Goal: Task Accomplishment & Management: Manage account settings

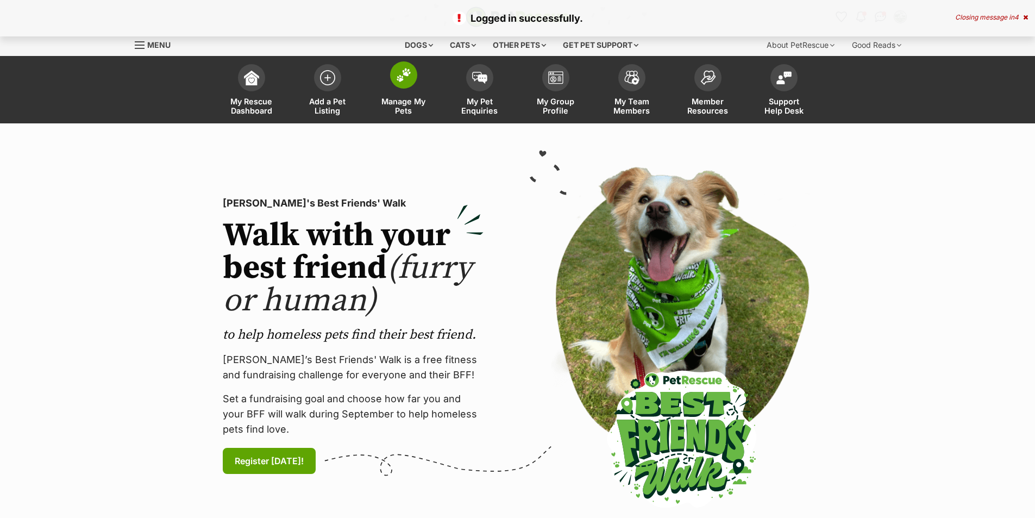
click at [401, 69] on img at bounding box center [403, 75] width 15 height 14
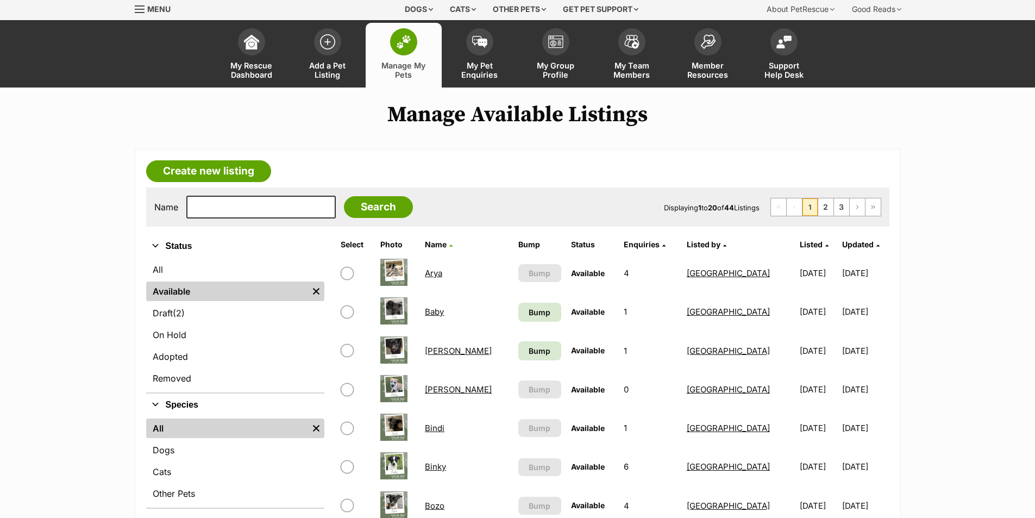
scroll to position [54, 0]
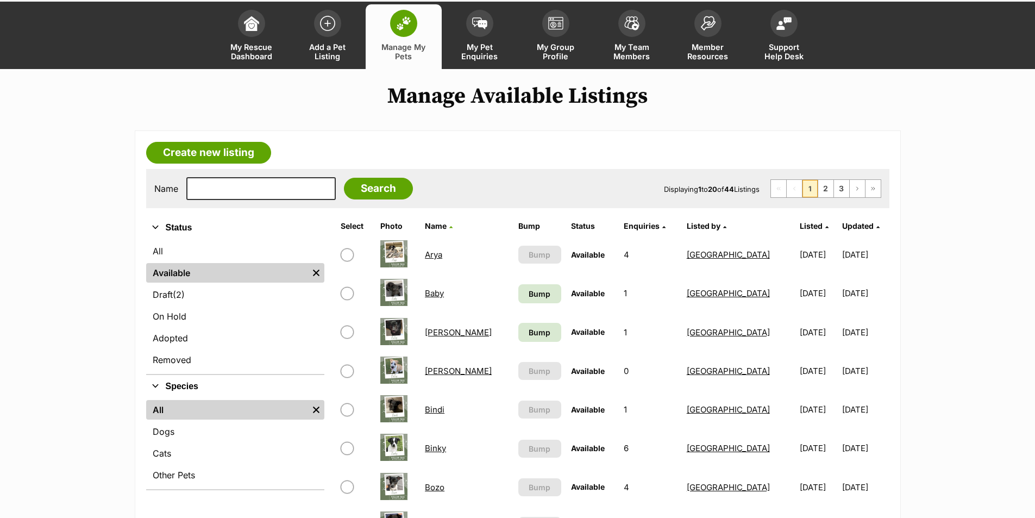
click at [436, 297] on link "Baby" at bounding box center [434, 293] width 19 height 10
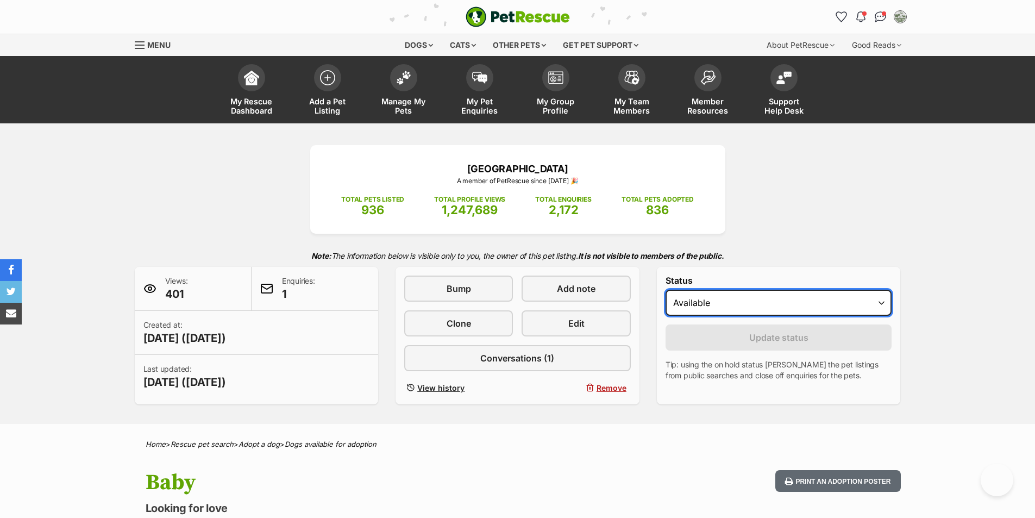
drag, startPoint x: 751, startPoint y: 297, endPoint x: 747, endPoint y: 315, distance: 18.6
click at [751, 297] on select "Draft - not available as listing has enquires Available On hold Adopted" at bounding box center [779, 303] width 227 height 26
select select "rehomed"
click at [666, 290] on select "Draft - not available as listing has enquires Available On hold Adopted" at bounding box center [779, 303] width 227 height 26
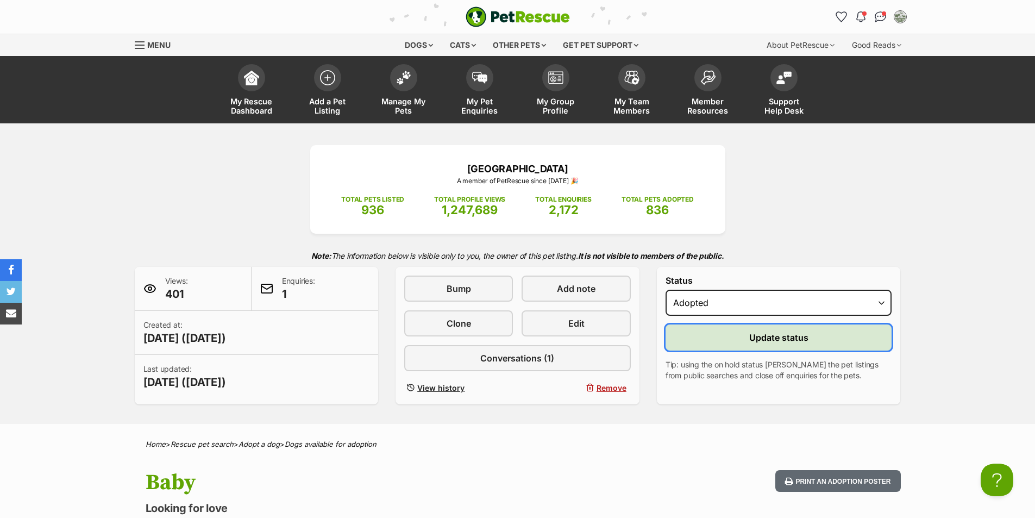
click at [752, 336] on span "Update status" at bounding box center [778, 337] width 59 height 13
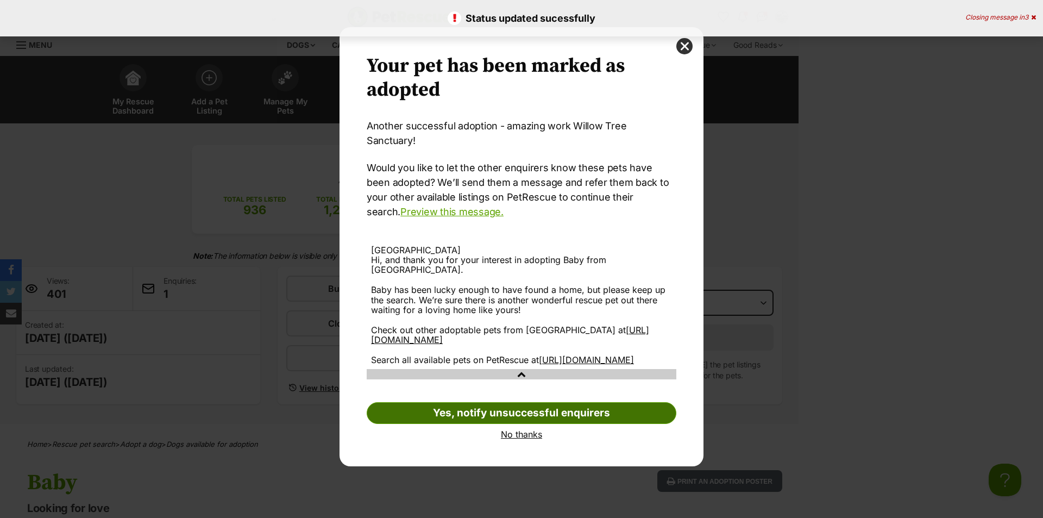
click at [516, 406] on link "Yes, notify unsuccessful enquirers" at bounding box center [522, 413] width 310 height 22
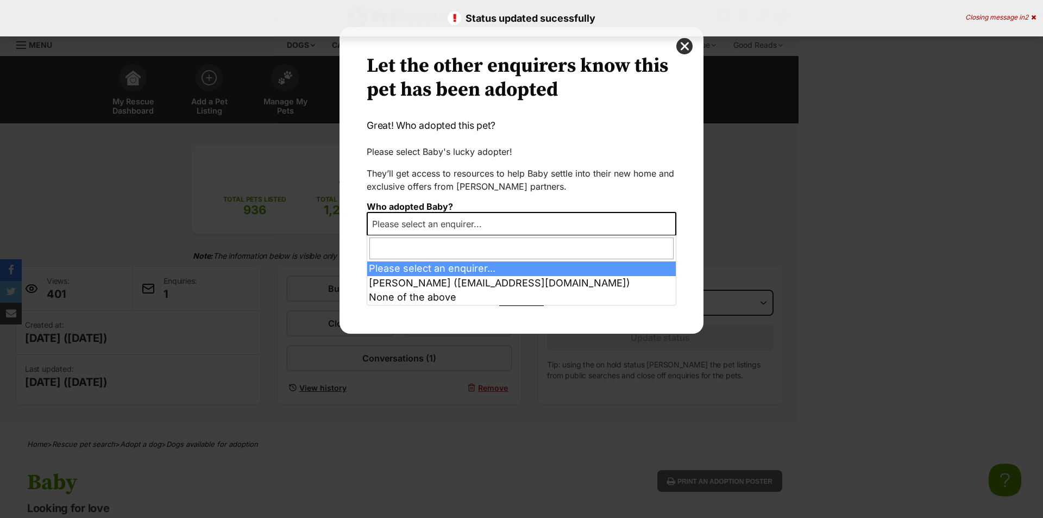
click at [490, 214] on span "Please select an enquirer..." at bounding box center [522, 224] width 310 height 24
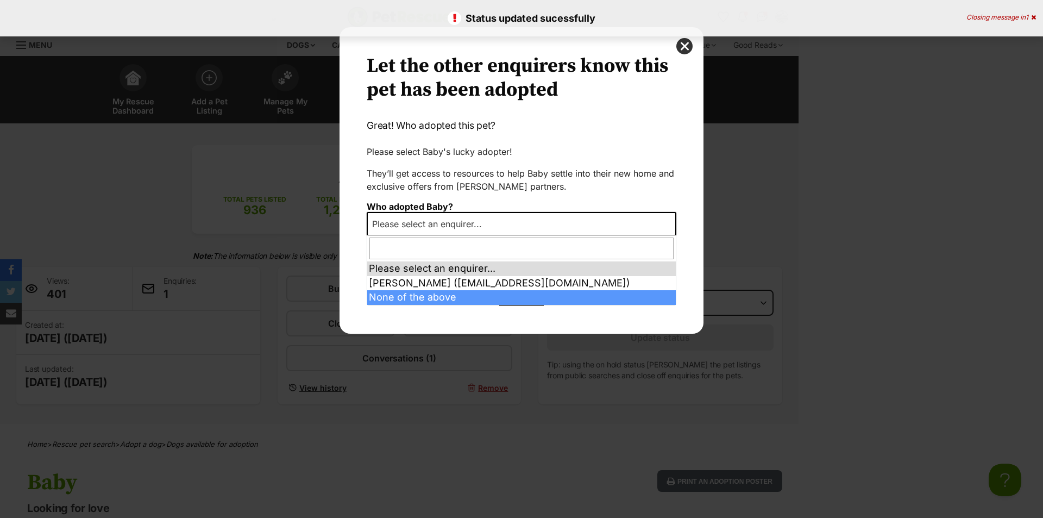
select select "other"
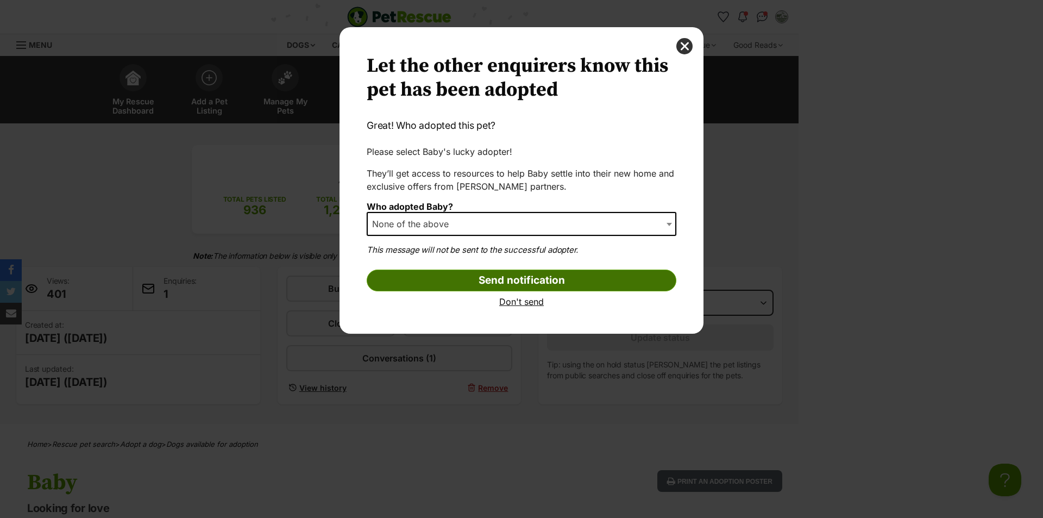
click at [479, 278] on input "Send notification" at bounding box center [522, 281] width 310 height 22
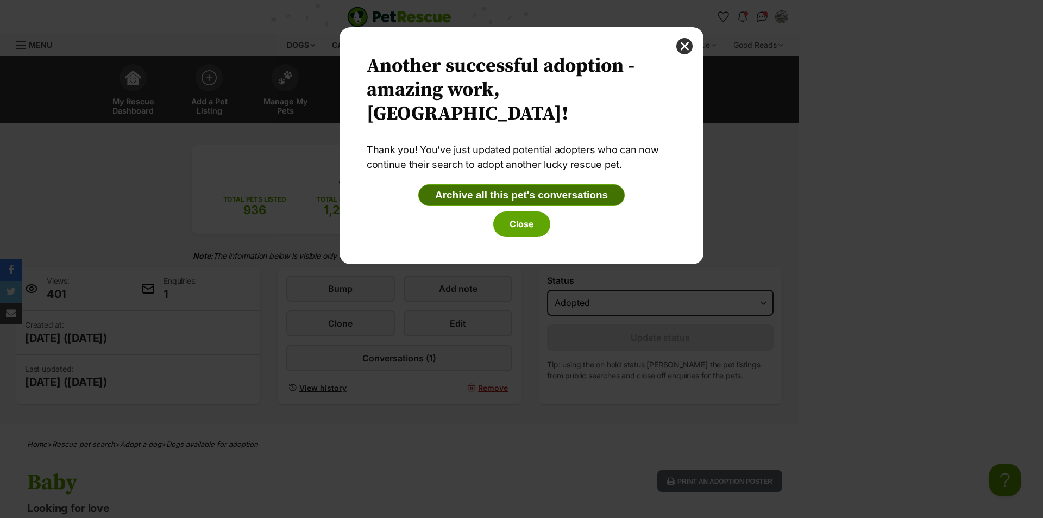
click at [521, 194] on button "Archive all this pet's conversations" at bounding box center [521, 195] width 206 height 22
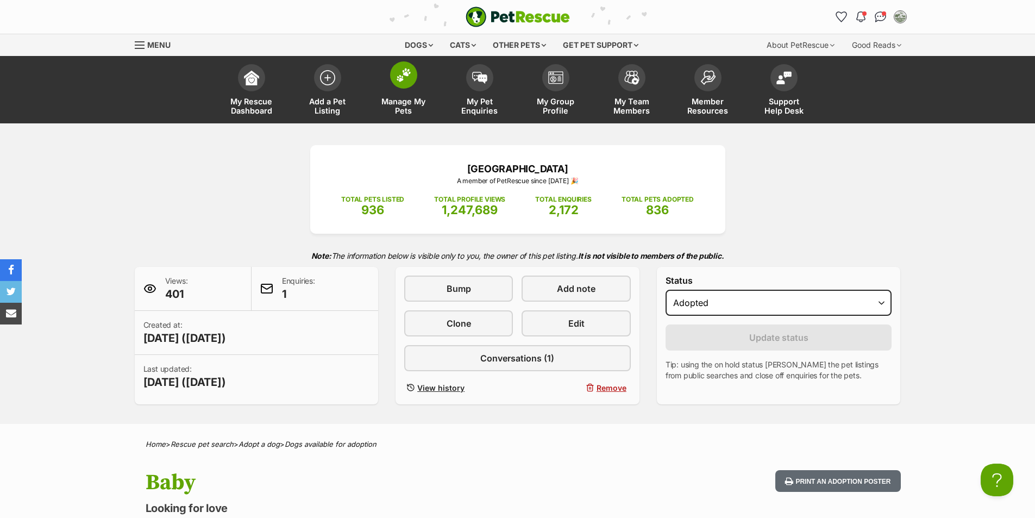
click at [410, 80] on img at bounding box center [403, 75] width 15 height 14
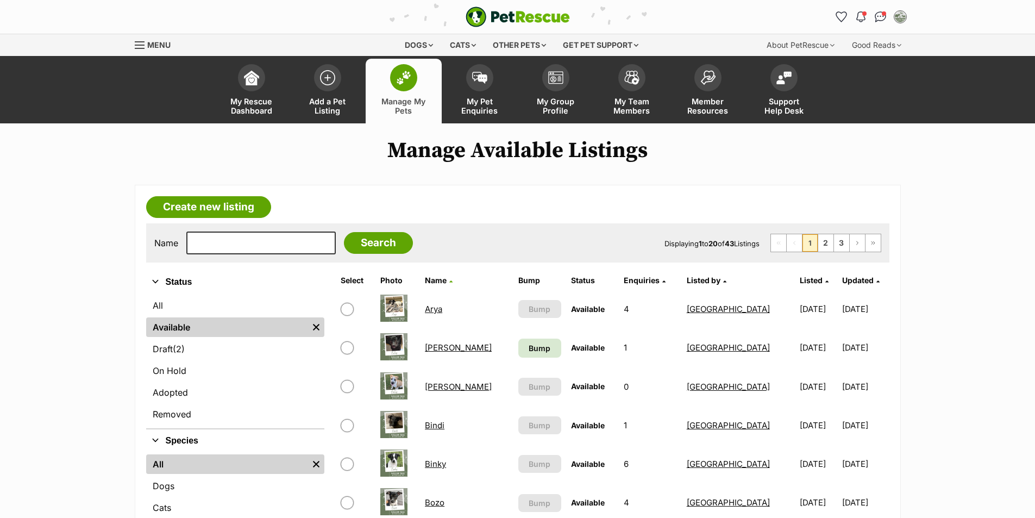
click at [425, 346] on link "[PERSON_NAME]" at bounding box center [458, 347] width 67 height 10
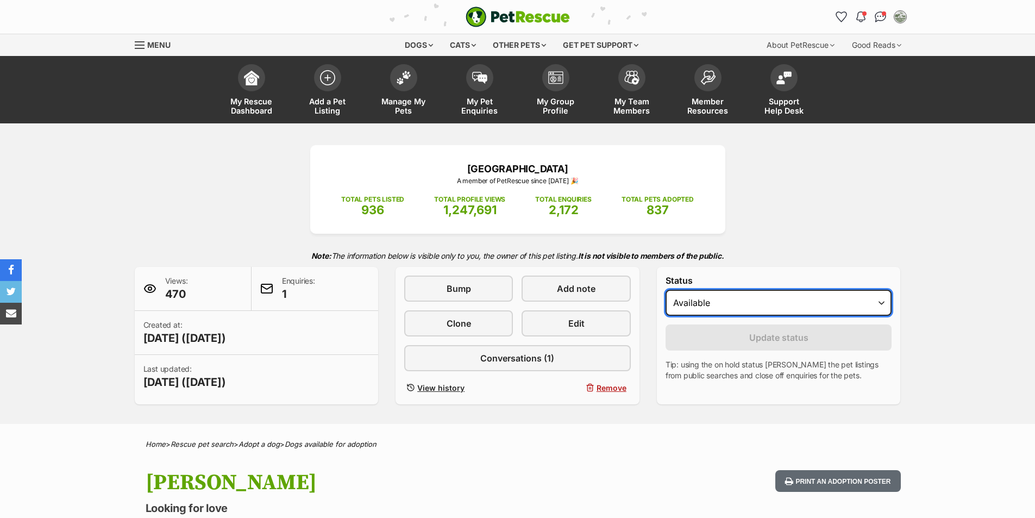
drag, startPoint x: 847, startPoint y: 308, endPoint x: 844, endPoint y: 314, distance: 7.1
click at [847, 308] on select "Draft - not available as listing has enquires Available On hold Adopted" at bounding box center [779, 303] width 227 height 26
click at [666, 290] on select "Draft - not available as listing has enquires Available On hold Adopted" at bounding box center [779, 303] width 227 height 26
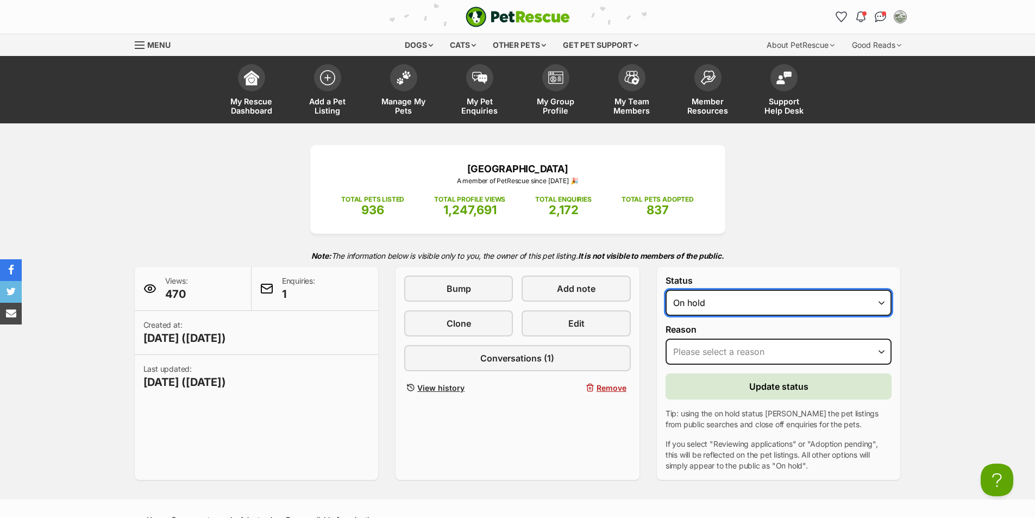
click at [797, 309] on select "Draft - not available as listing has enquires Available On hold Adopted" at bounding box center [779, 303] width 227 height 26
select select "rehomed"
click at [666, 290] on select "Draft - not available as listing has enquires Available On hold Adopted" at bounding box center [779, 303] width 227 height 26
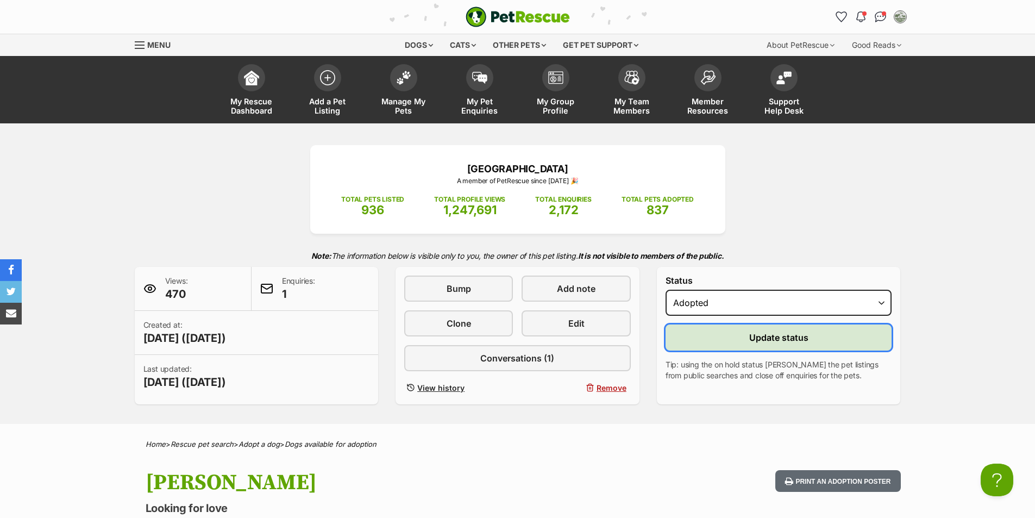
click at [782, 345] on button "Update status" at bounding box center [779, 337] width 227 height 26
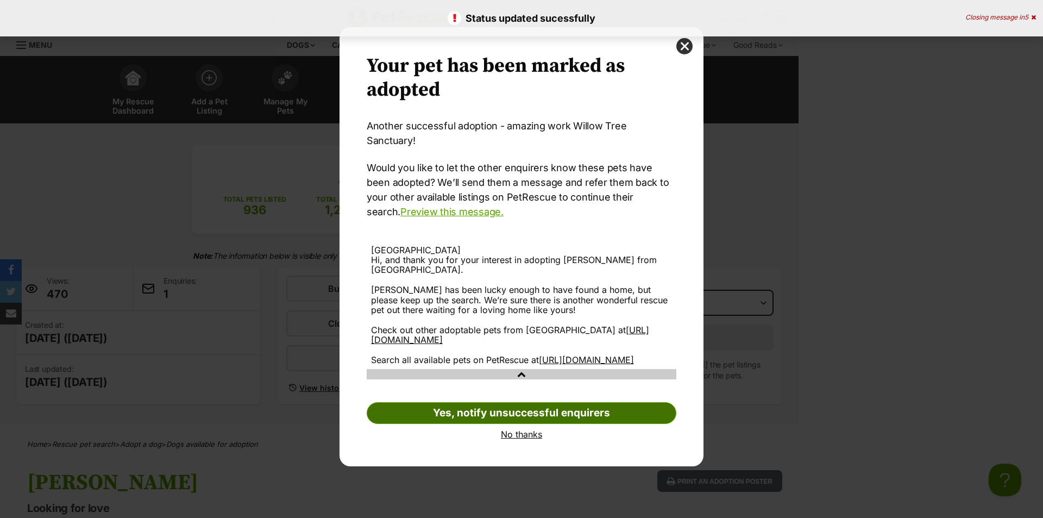
click at [544, 402] on link "Yes, notify unsuccessful enquirers" at bounding box center [522, 413] width 310 height 22
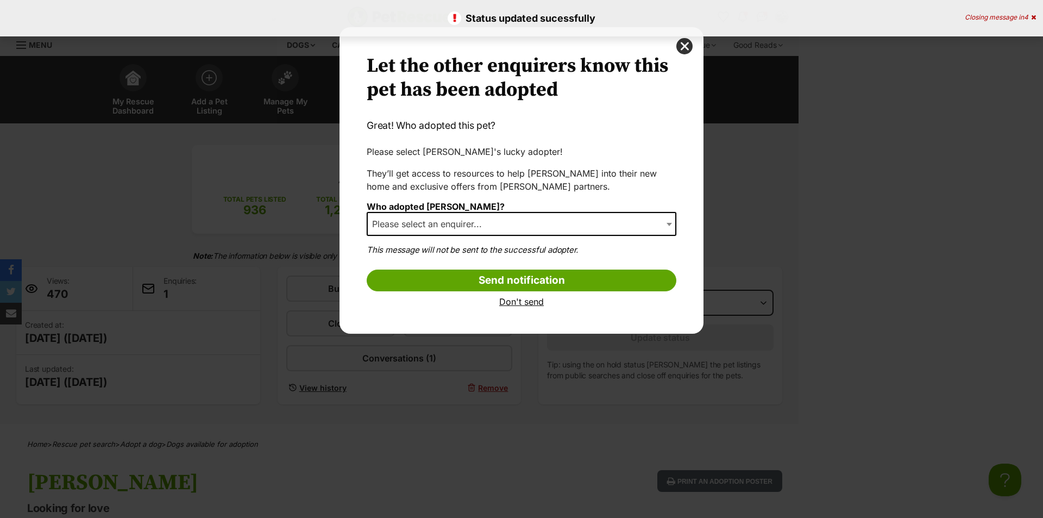
click at [511, 220] on span "Please select an enquirer..." at bounding box center [522, 224] width 310 height 24
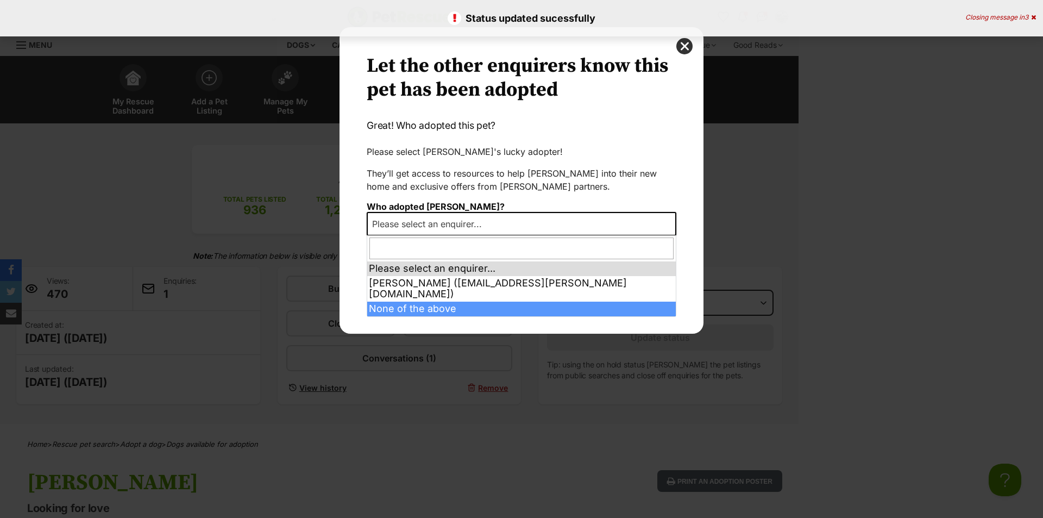
select select "other"
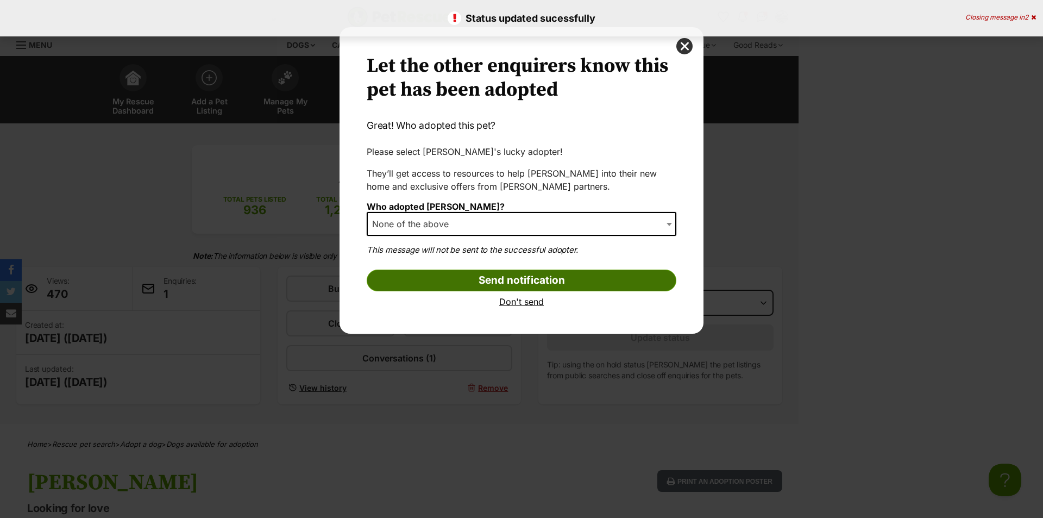
click at [467, 270] on input "Send notification" at bounding box center [522, 281] width 310 height 22
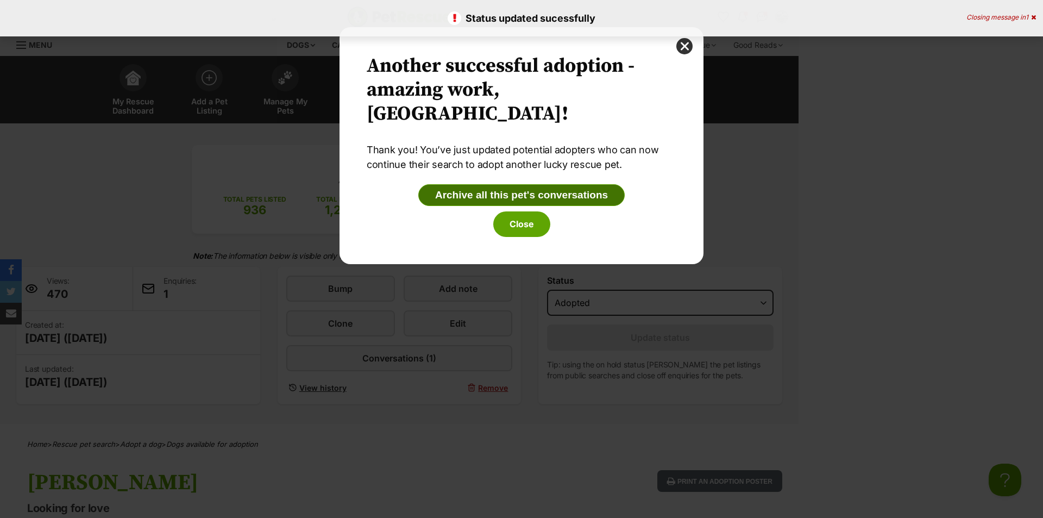
click at [507, 195] on button "Archive all this pet's conversations" at bounding box center [521, 195] width 206 height 22
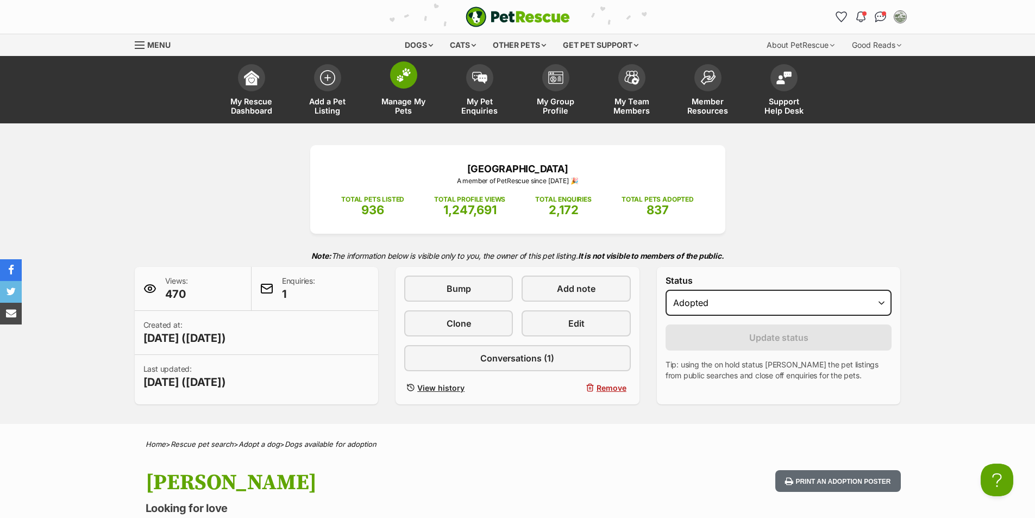
click at [396, 74] on img at bounding box center [403, 75] width 15 height 14
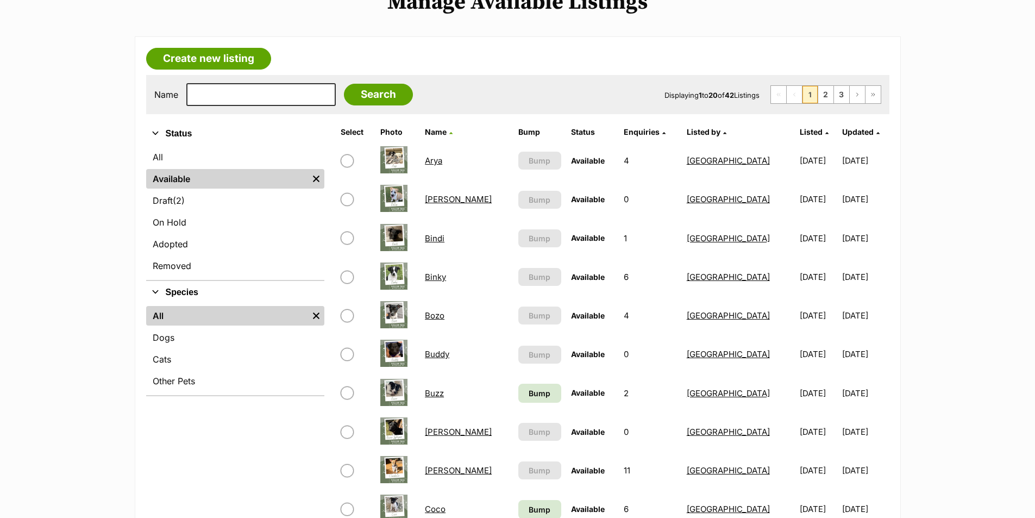
scroll to position [163, 0]
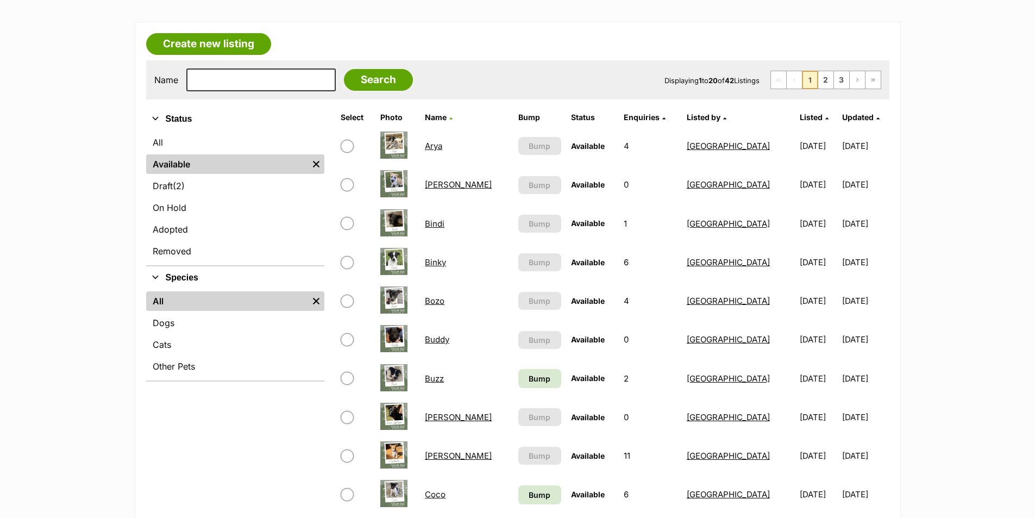
click at [432, 300] on link "Bozo" at bounding box center [435, 301] width 20 height 10
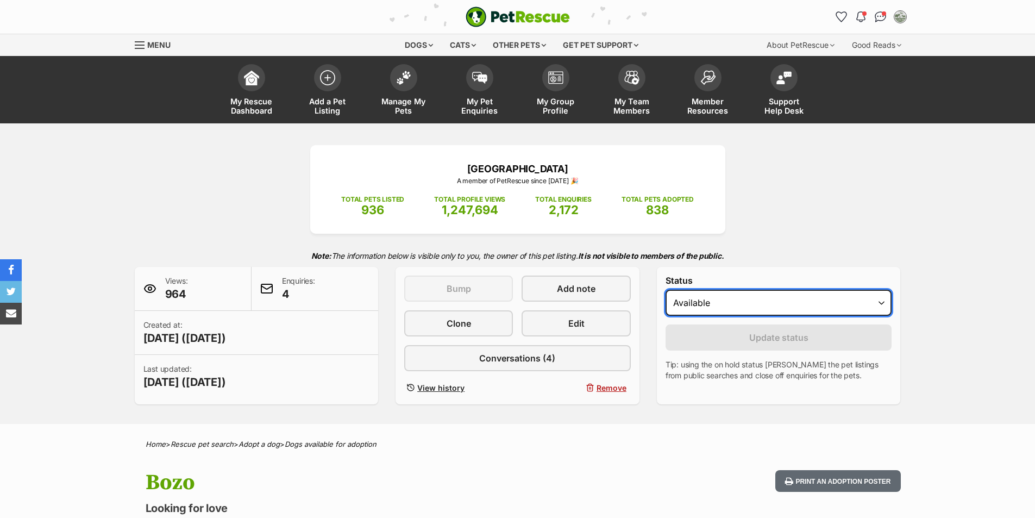
click at [770, 298] on select "Draft - not available as listing has enquires Available On hold Adopted" at bounding box center [779, 303] width 227 height 26
select select "rehomed"
click at [666, 290] on select "Draft - not available as listing has enquires Available On hold Adopted" at bounding box center [779, 303] width 227 height 26
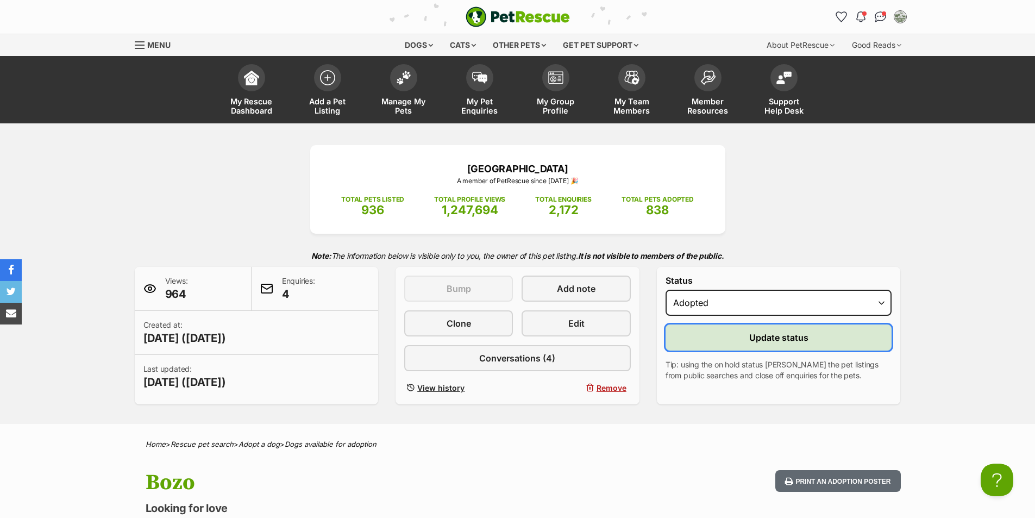
click at [757, 342] on span "Update status" at bounding box center [778, 337] width 59 height 13
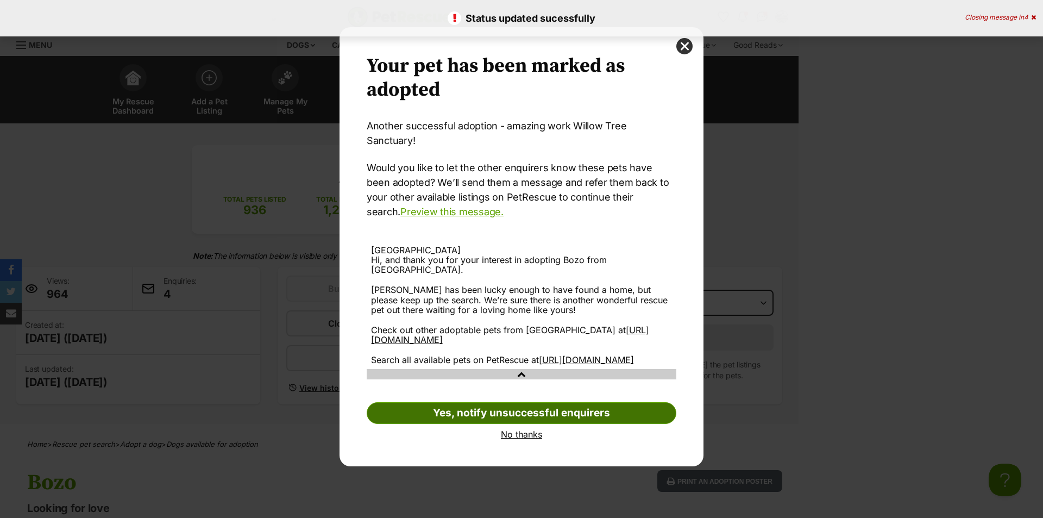
click at [563, 407] on link "Yes, notify unsuccessful enquirers" at bounding box center [522, 413] width 310 height 22
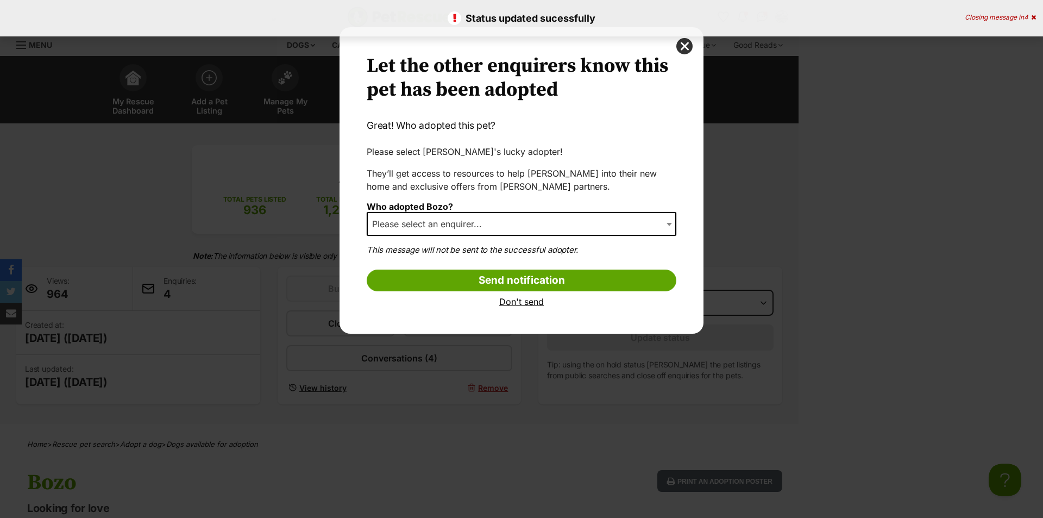
click at [517, 225] on span "Please select an enquirer..." at bounding box center [522, 224] width 310 height 24
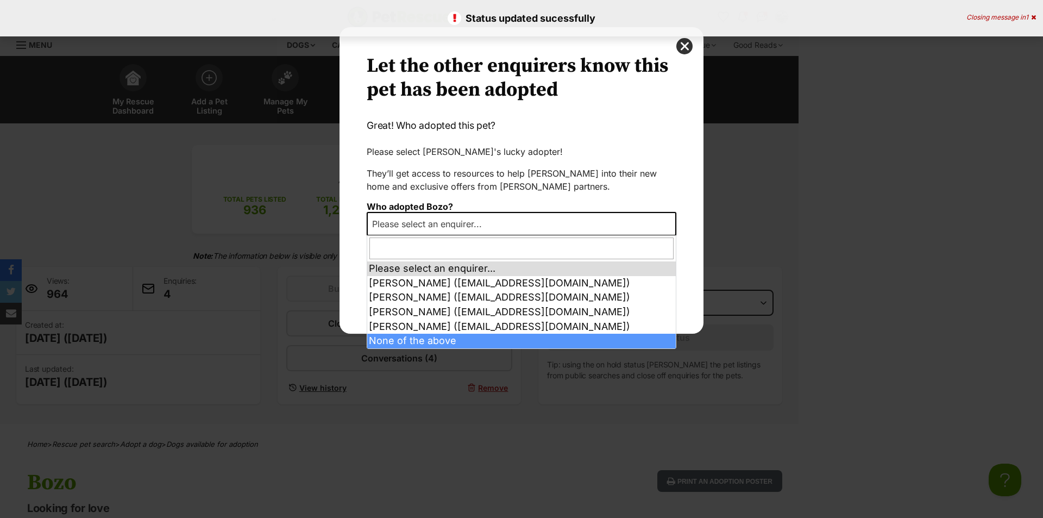
select select "other"
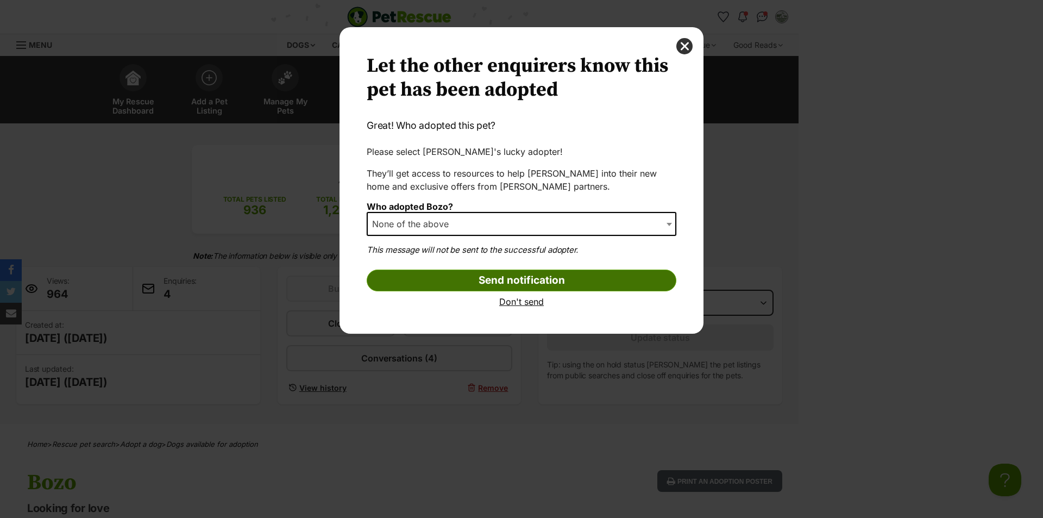
click at [481, 278] on input "Send notification" at bounding box center [522, 281] width 310 height 22
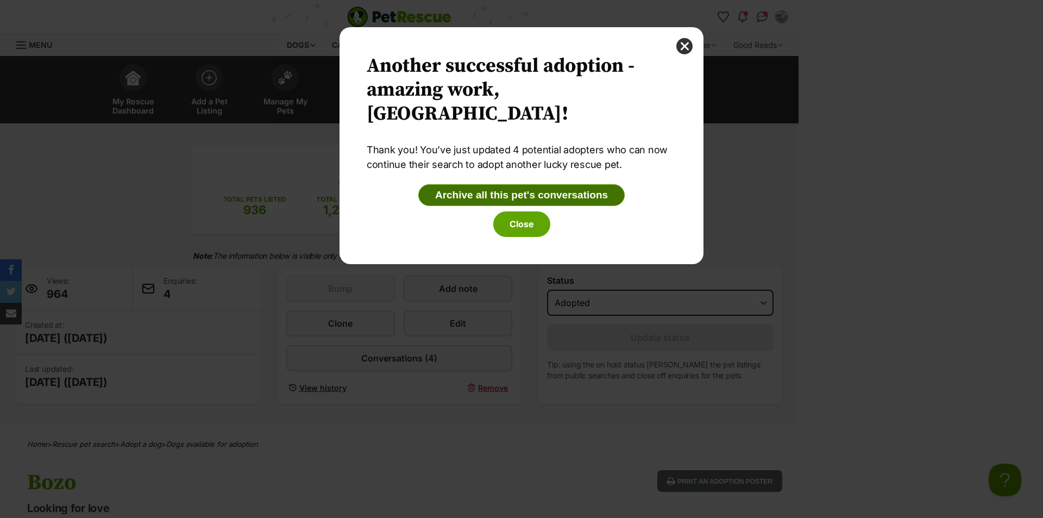
click at [473, 201] on button "Archive all this pet's conversations" at bounding box center [521, 195] width 206 height 22
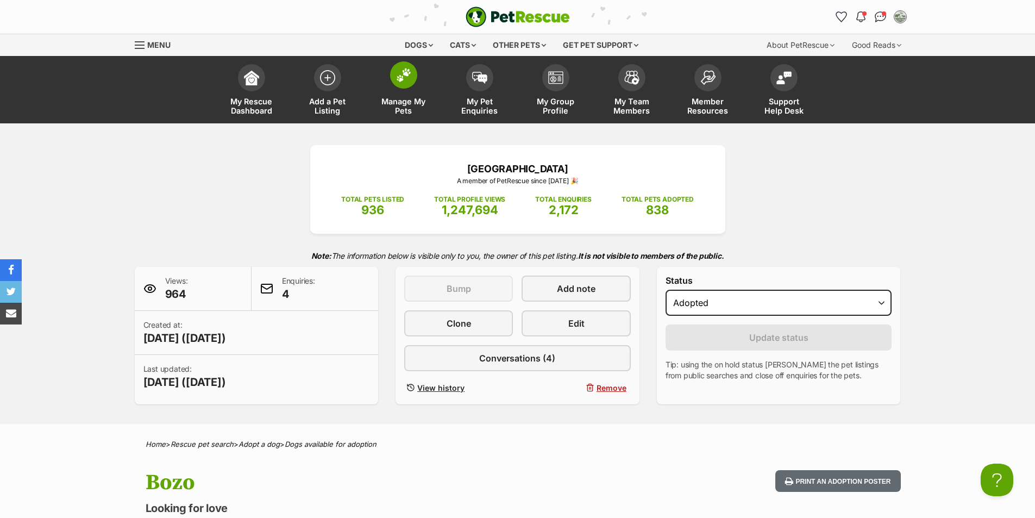
click at [400, 85] on span at bounding box center [403, 74] width 27 height 27
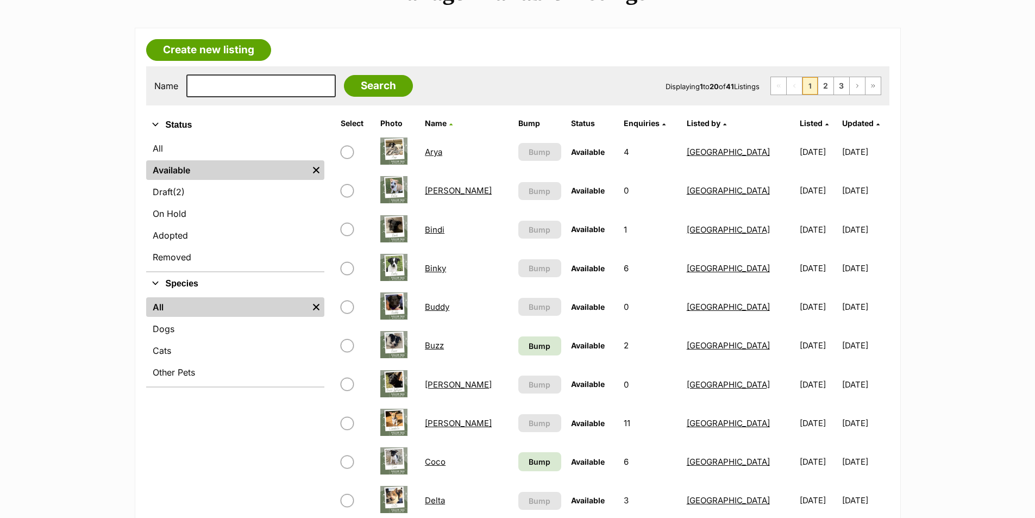
scroll to position [163, 0]
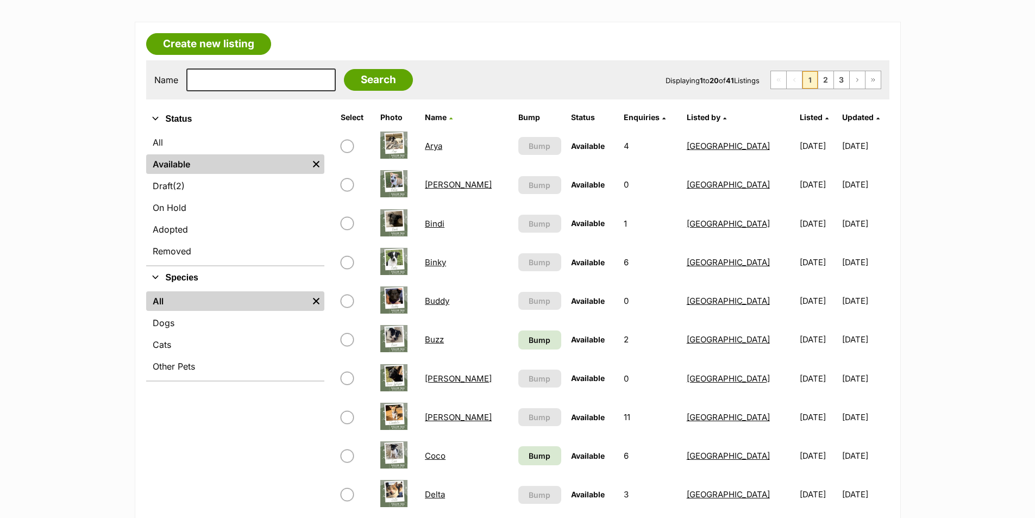
click at [435, 341] on link "Buzz" at bounding box center [434, 339] width 19 height 10
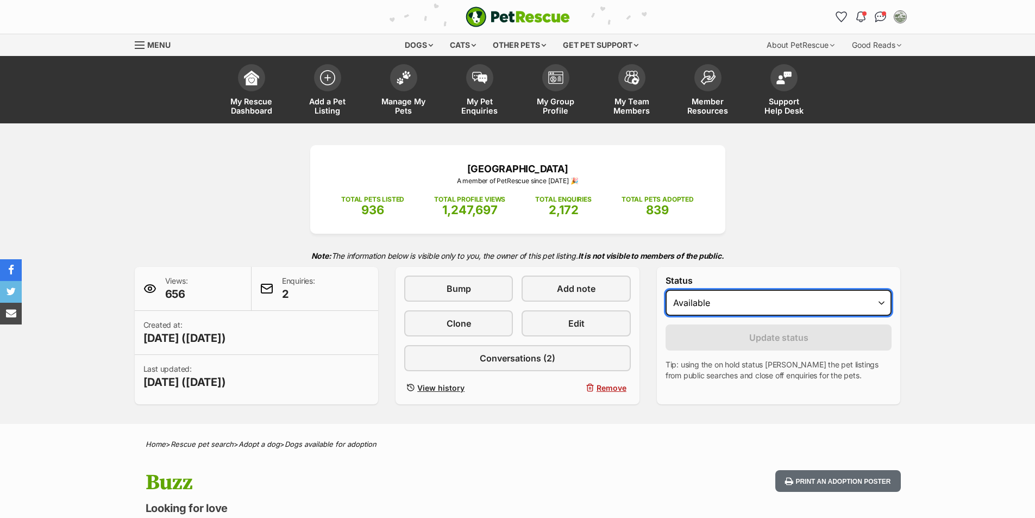
click at [774, 298] on select "Draft - not available as listing has enquires Available On hold Adopted" at bounding box center [779, 303] width 227 height 26
select select "rehomed"
click at [666, 290] on select "Draft - not available as listing has enquires Available On hold Adopted" at bounding box center [779, 303] width 227 height 26
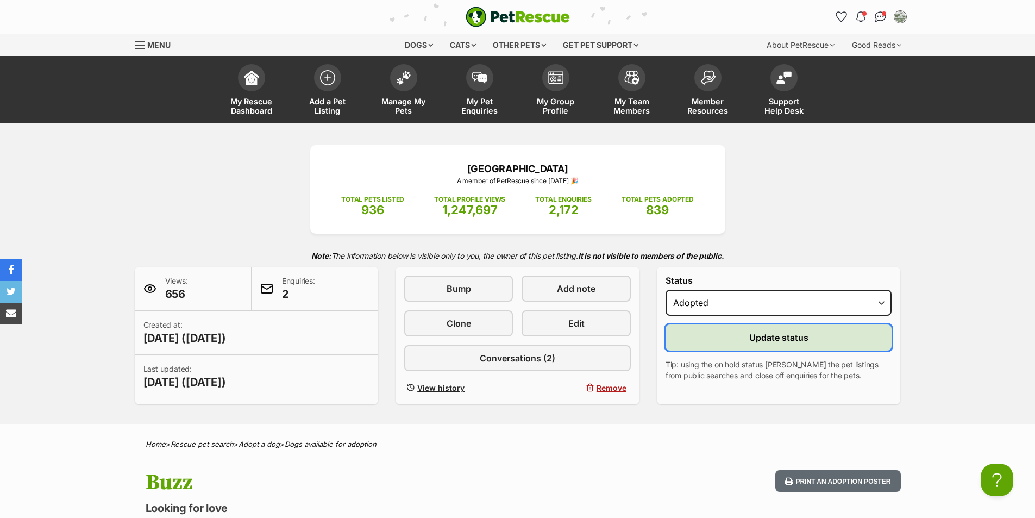
click at [767, 341] on span "Update status" at bounding box center [778, 337] width 59 height 13
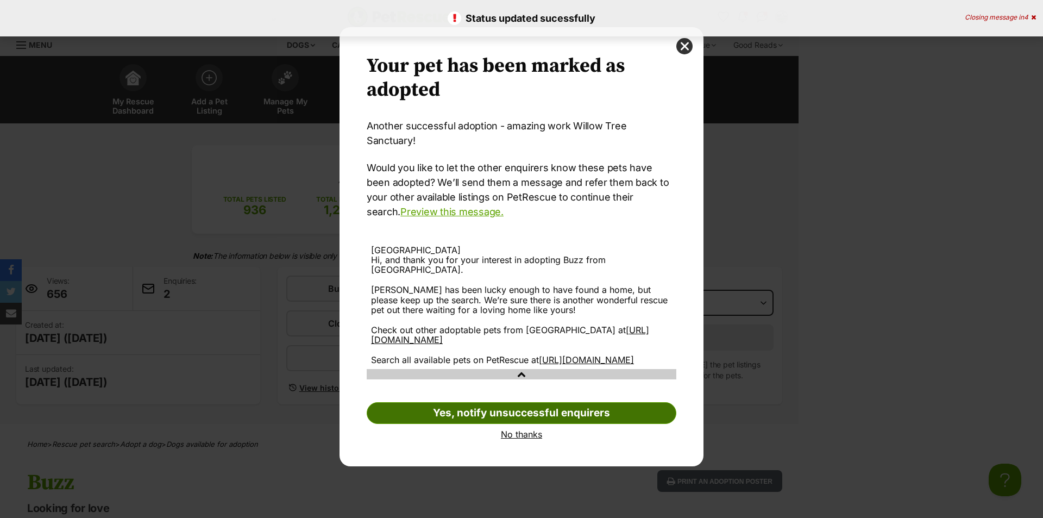
click at [458, 403] on link "Yes, notify unsuccessful enquirers" at bounding box center [522, 413] width 310 height 22
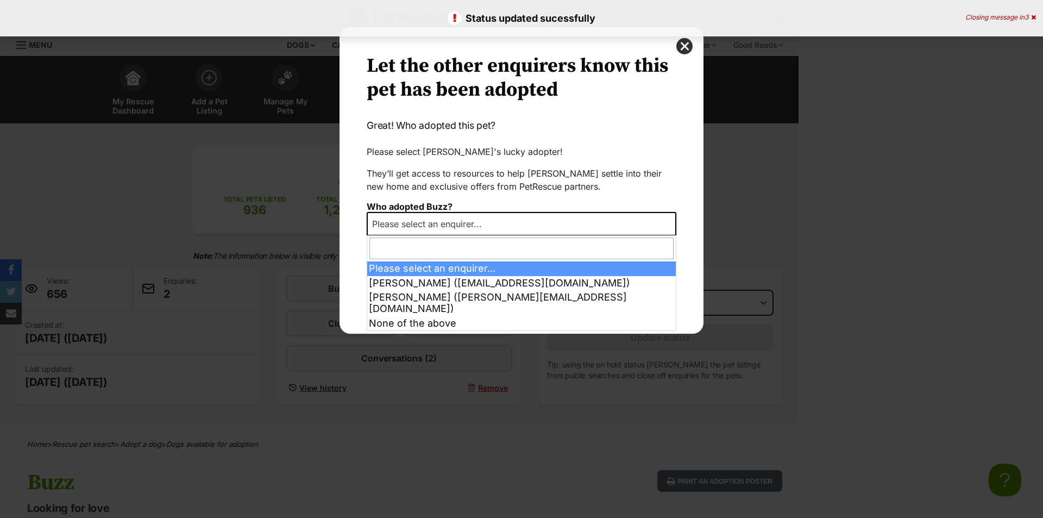
click at [469, 218] on span "Please select an enquirer..." at bounding box center [430, 223] width 125 height 15
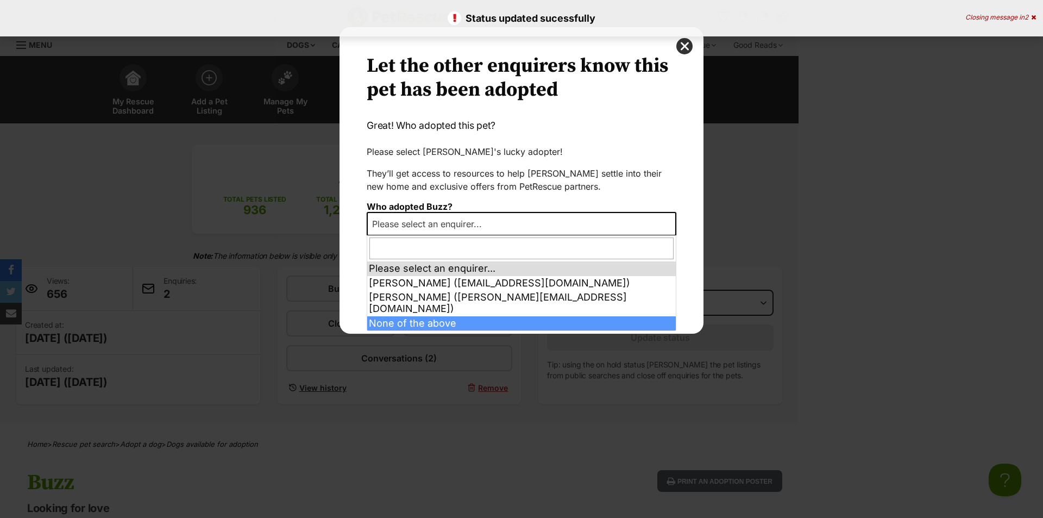
select select "other"
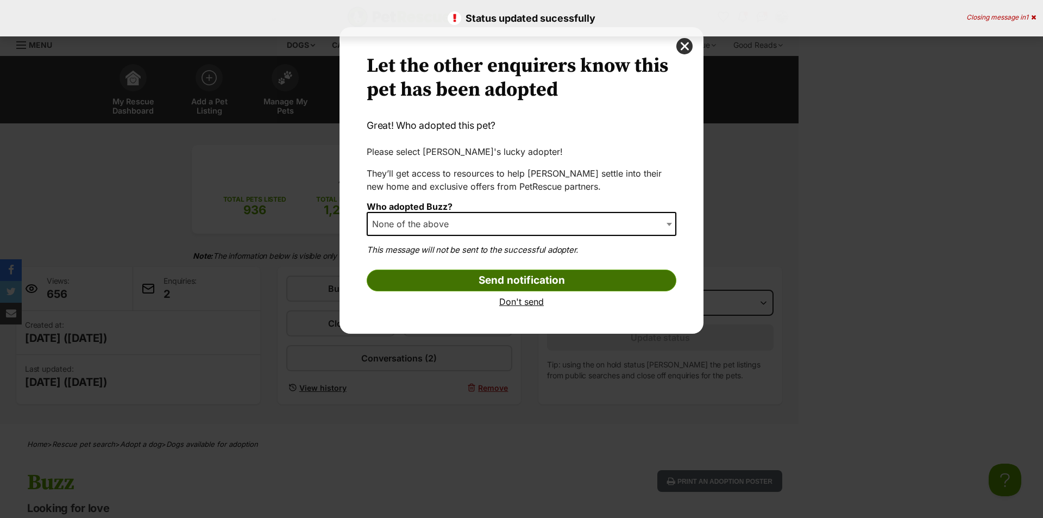
click at [440, 270] on input "Send notification" at bounding box center [522, 281] width 310 height 22
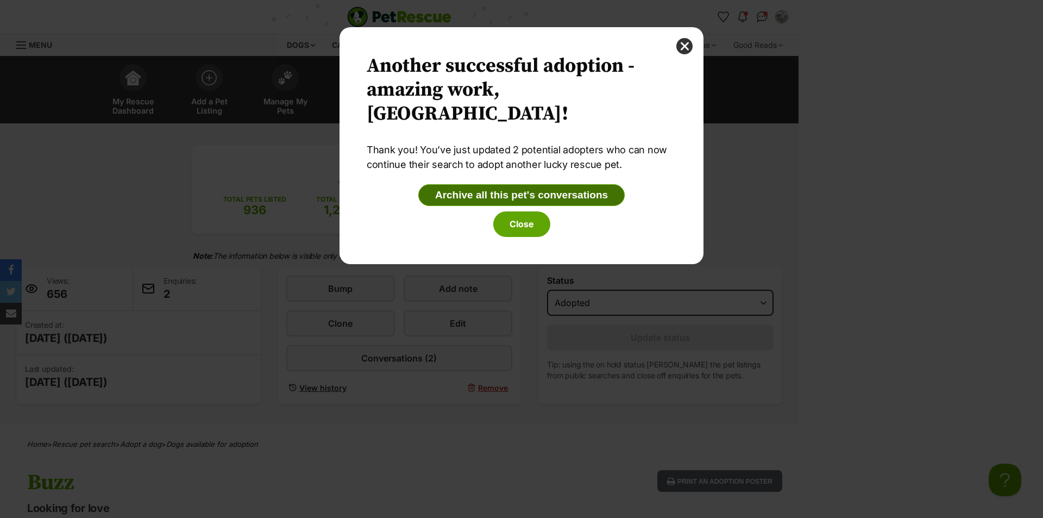
click at [524, 199] on button "Archive all this pet's conversations" at bounding box center [521, 195] width 206 height 22
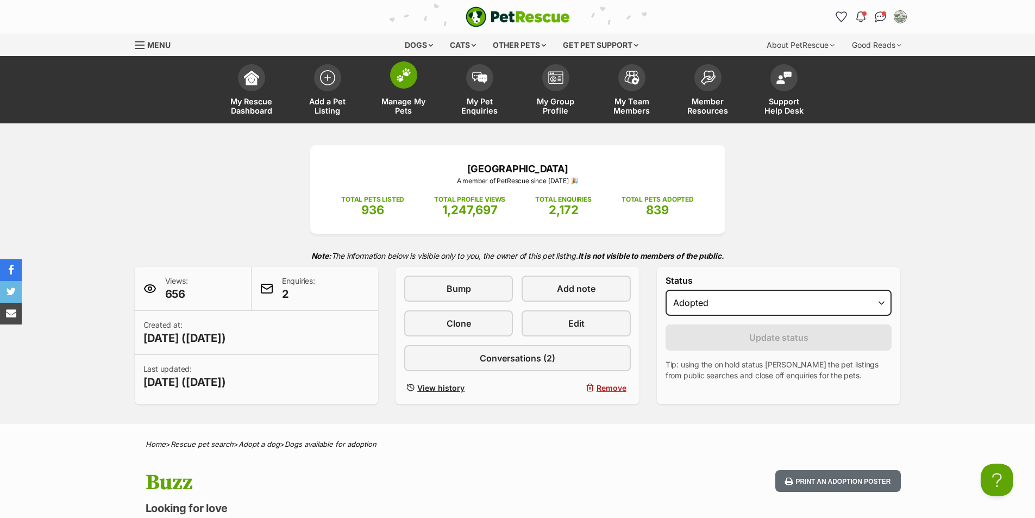
click at [406, 71] on img at bounding box center [403, 75] width 15 height 14
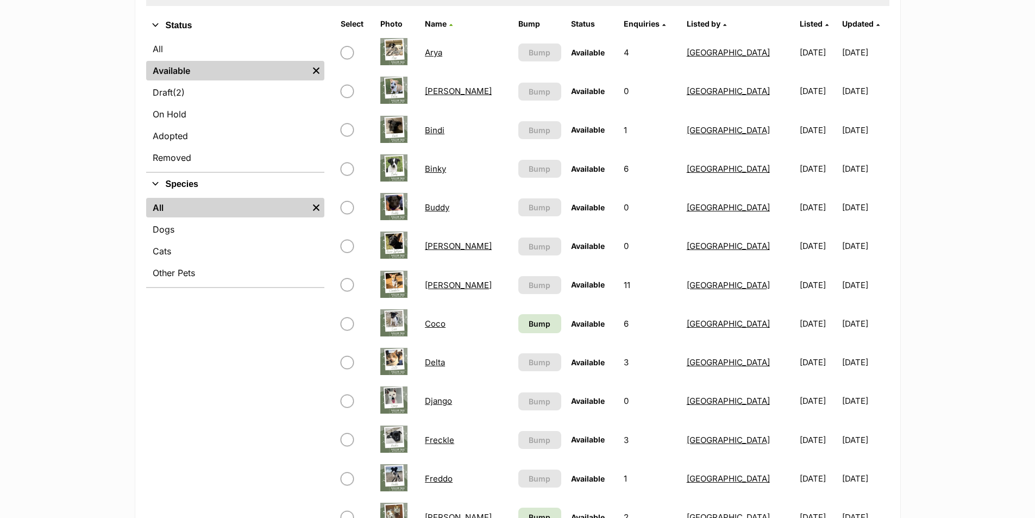
scroll to position [272, 0]
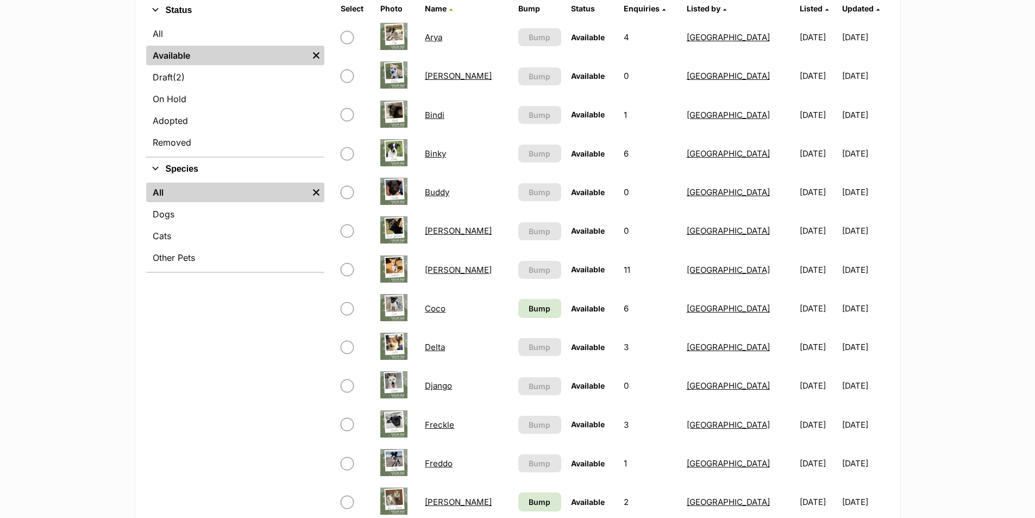
click at [446, 271] on link "Clarabelle" at bounding box center [458, 270] width 67 height 10
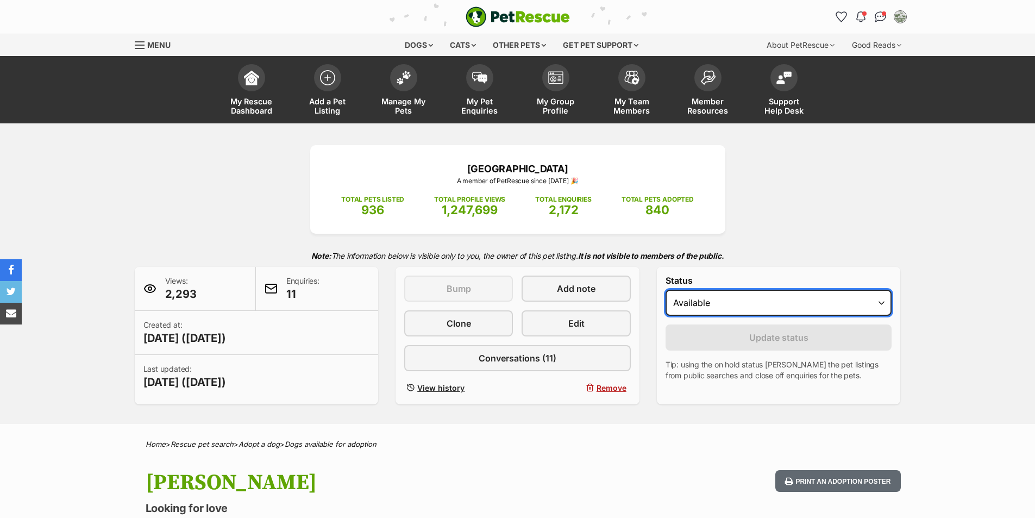
drag, startPoint x: 829, startPoint y: 304, endPoint x: 825, endPoint y: 312, distance: 9.7
click at [829, 304] on select "Draft - not available as listing has enquires Available On hold Adopted" at bounding box center [779, 303] width 227 height 26
select select "rehomed"
click at [666, 290] on select "Draft - not available as listing has enquires Available On hold Adopted" at bounding box center [779, 303] width 227 height 26
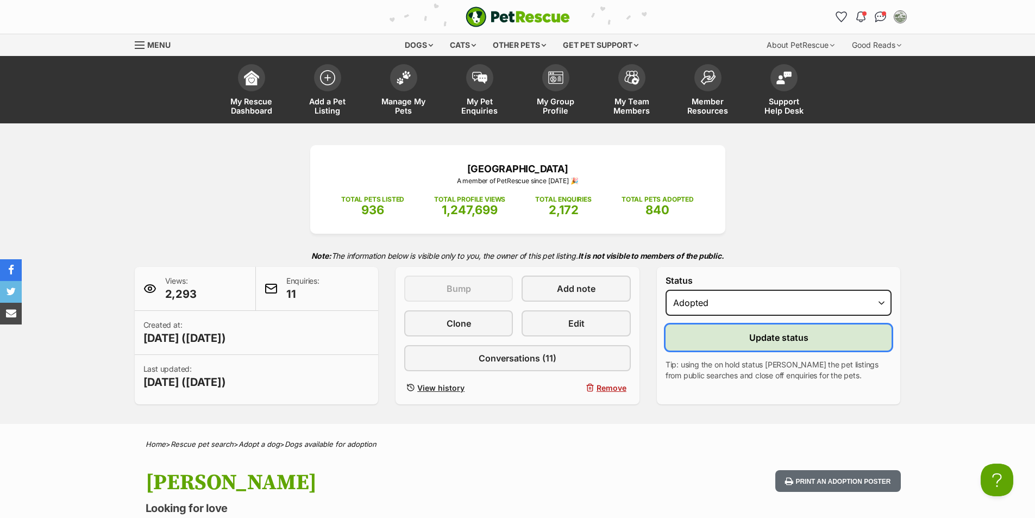
click at [778, 338] on span "Update status" at bounding box center [778, 337] width 59 height 13
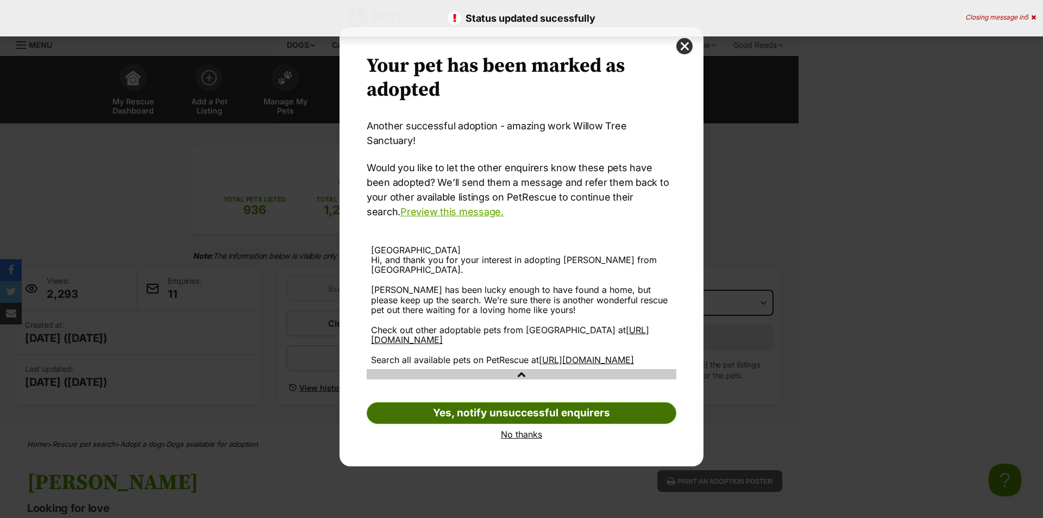
click at [523, 403] on link "Yes, notify unsuccessful enquirers" at bounding box center [522, 413] width 310 height 22
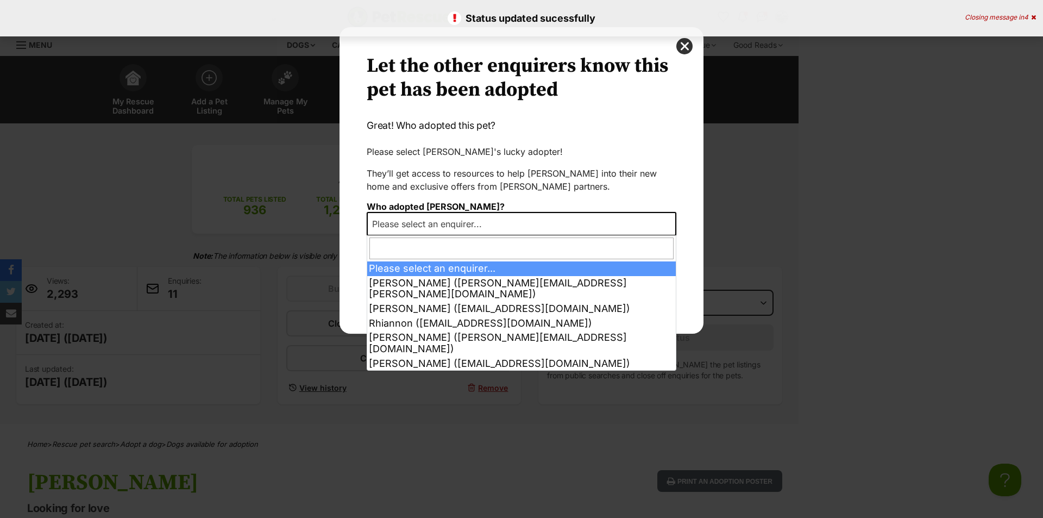
click at [488, 224] on span "Please select an enquirer..." at bounding box center [430, 223] width 125 height 15
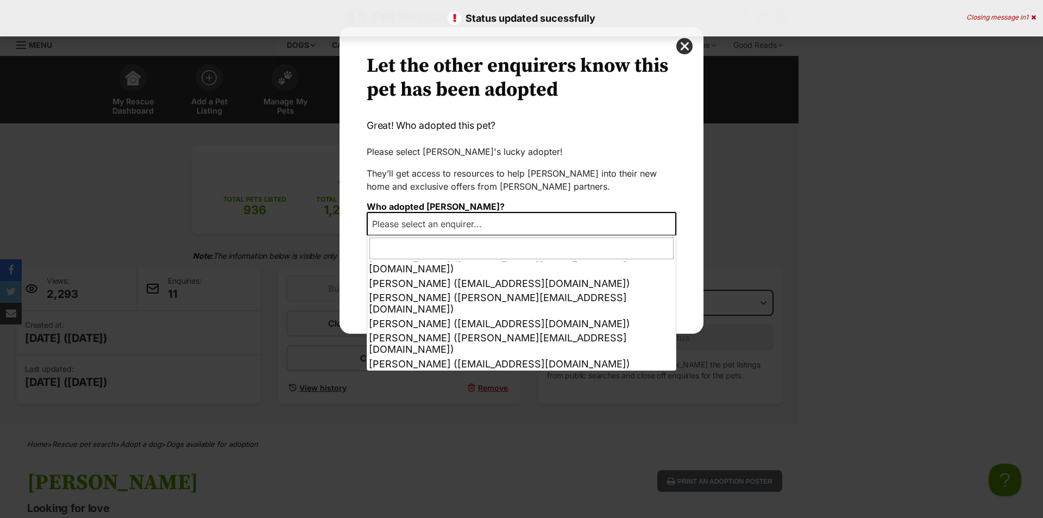
select select "other"
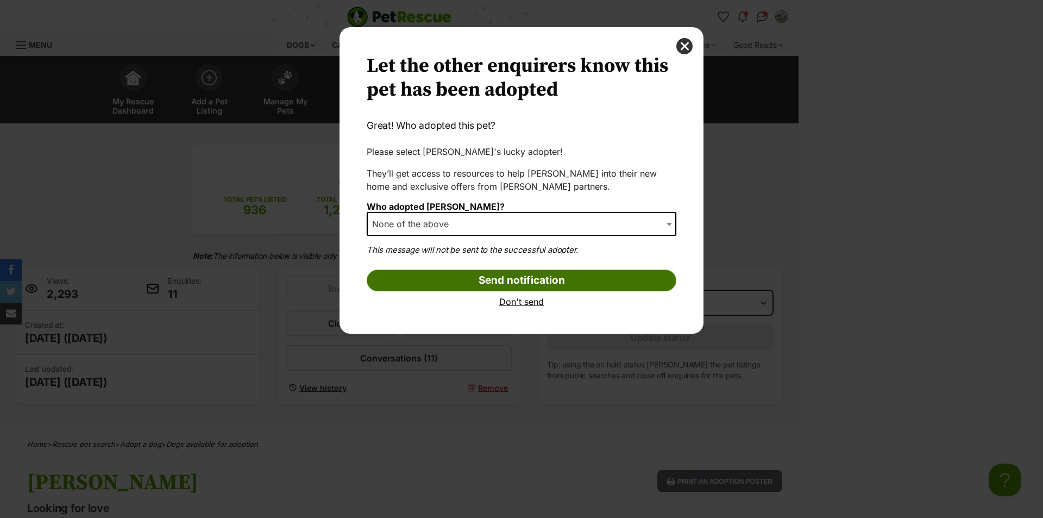
click at [496, 281] on input "Send notification" at bounding box center [522, 281] width 310 height 22
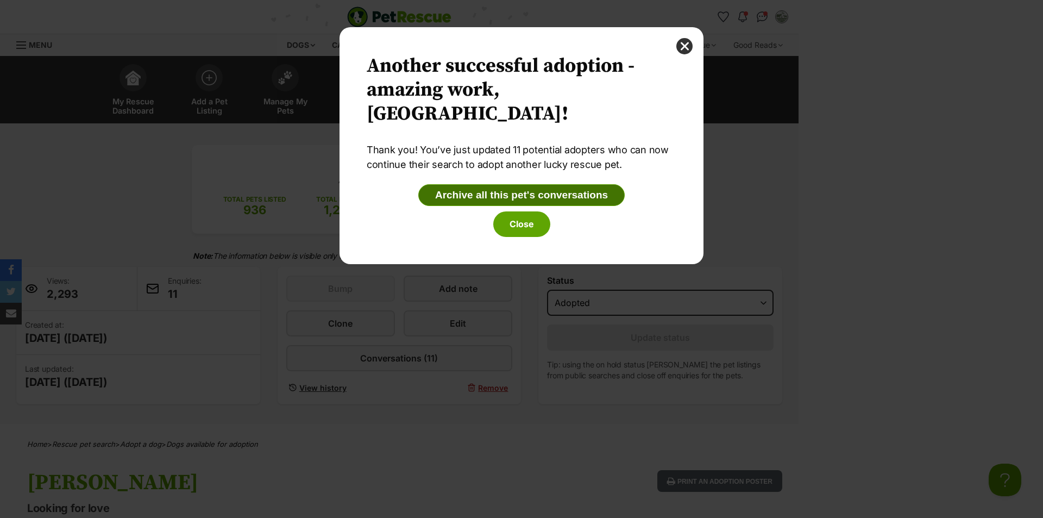
click at [504, 193] on button "Archive all this pet's conversations" at bounding box center [521, 195] width 206 height 22
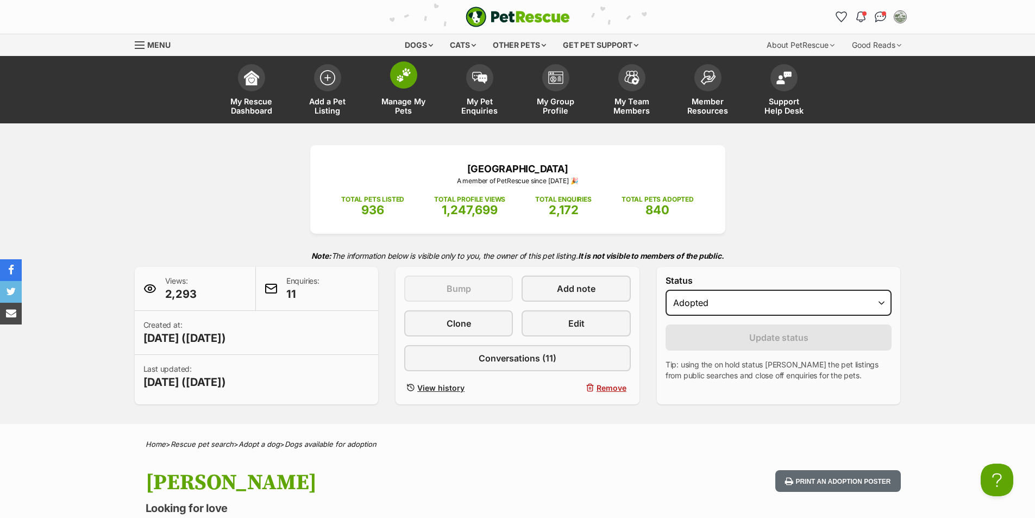
click at [418, 78] on link "Manage My Pets" at bounding box center [404, 91] width 76 height 65
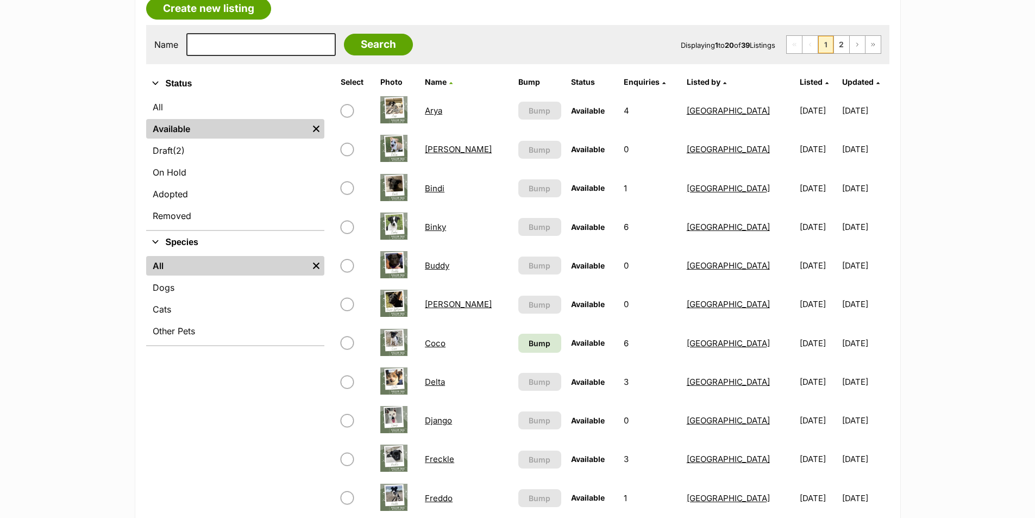
scroll to position [217, 0]
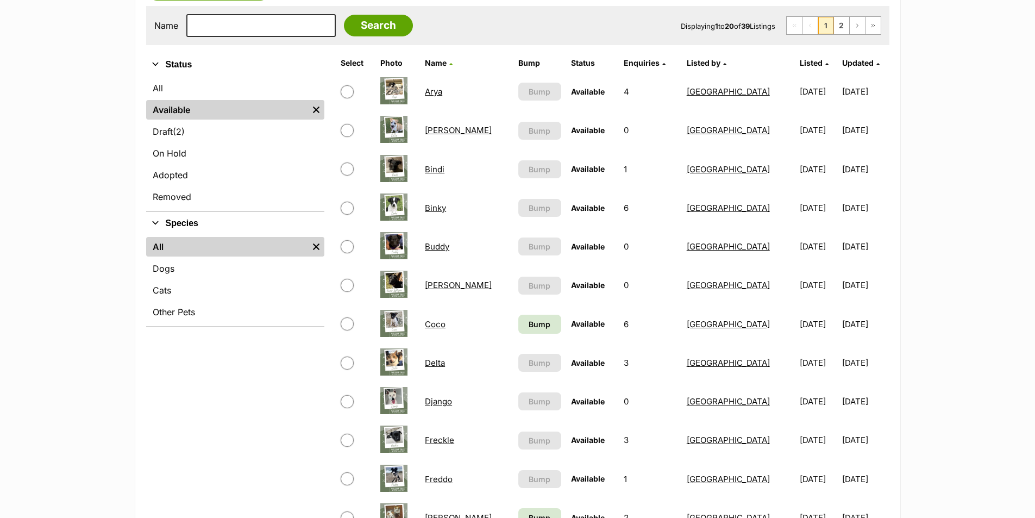
click at [440, 324] on link "Coco" at bounding box center [435, 324] width 21 height 10
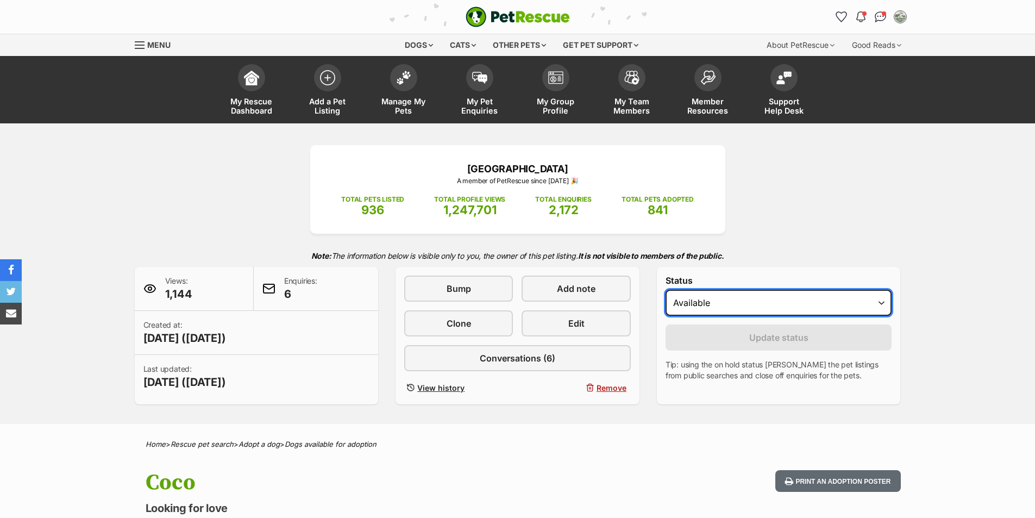
drag, startPoint x: 743, startPoint y: 302, endPoint x: 743, endPoint y: 312, distance: 10.3
click at [743, 302] on select "Draft - not available as listing has enquires Available On hold Adopted" at bounding box center [779, 303] width 227 height 26
select select "rehomed"
click at [666, 290] on select "Draft - not available as listing has enquires Available On hold Adopted" at bounding box center [779, 303] width 227 height 26
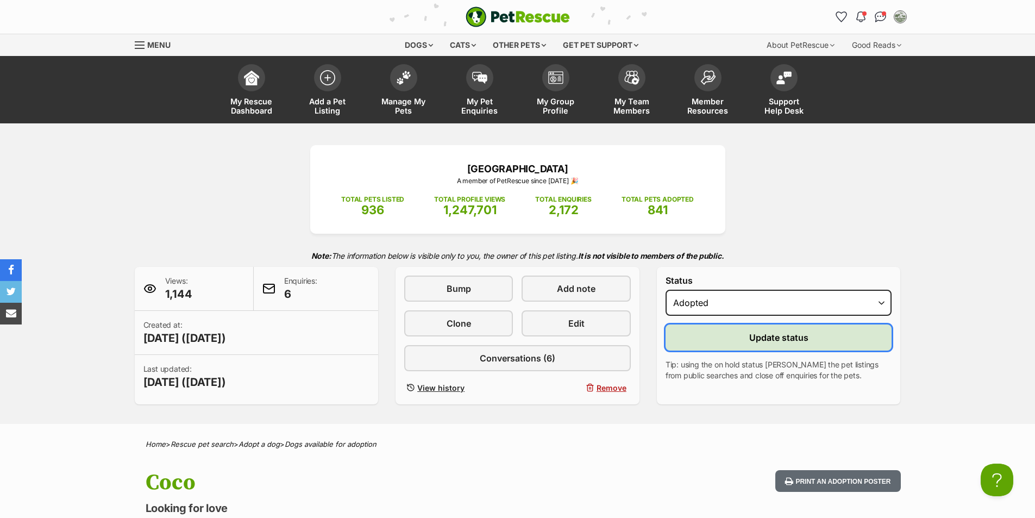
click at [754, 339] on span "Update status" at bounding box center [778, 337] width 59 height 13
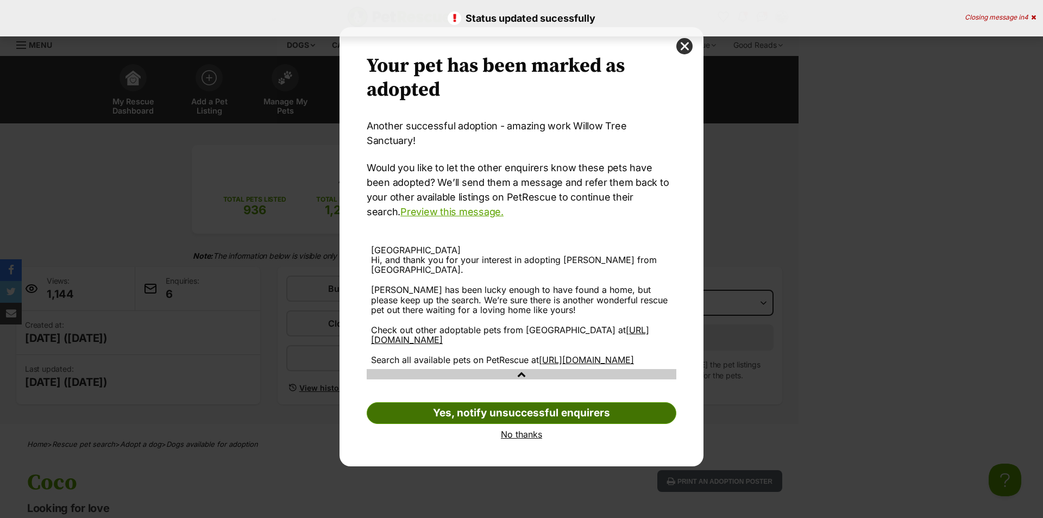
click at [466, 407] on link "Yes, notify unsuccessful enquirers" at bounding box center [522, 413] width 310 height 22
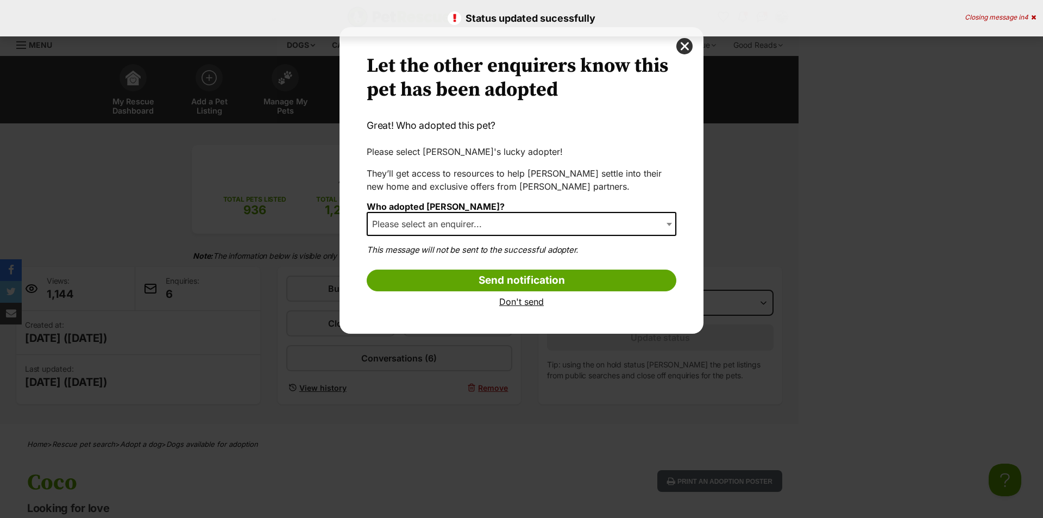
click at [500, 221] on span "Please select an enquirer..." at bounding box center [522, 224] width 310 height 24
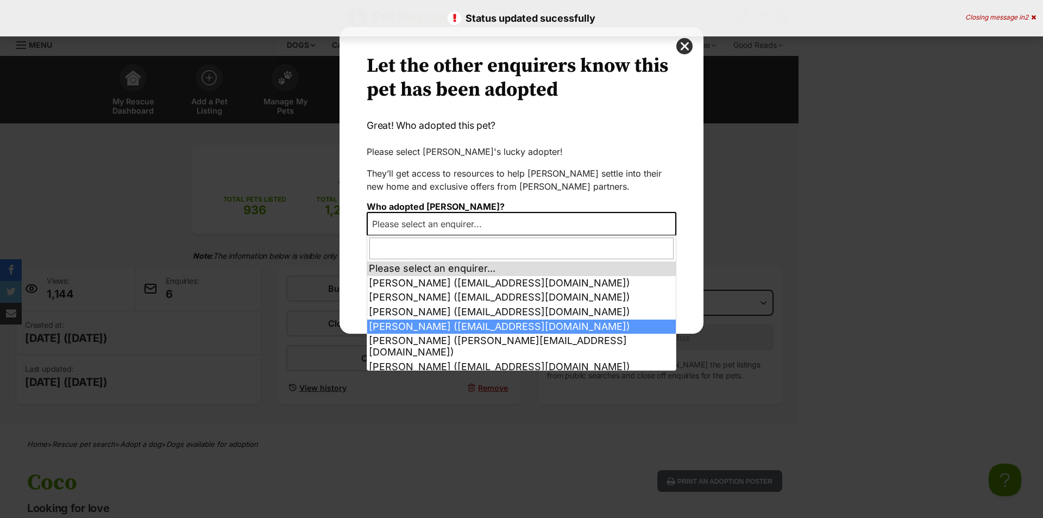
scroll to position [7, 0]
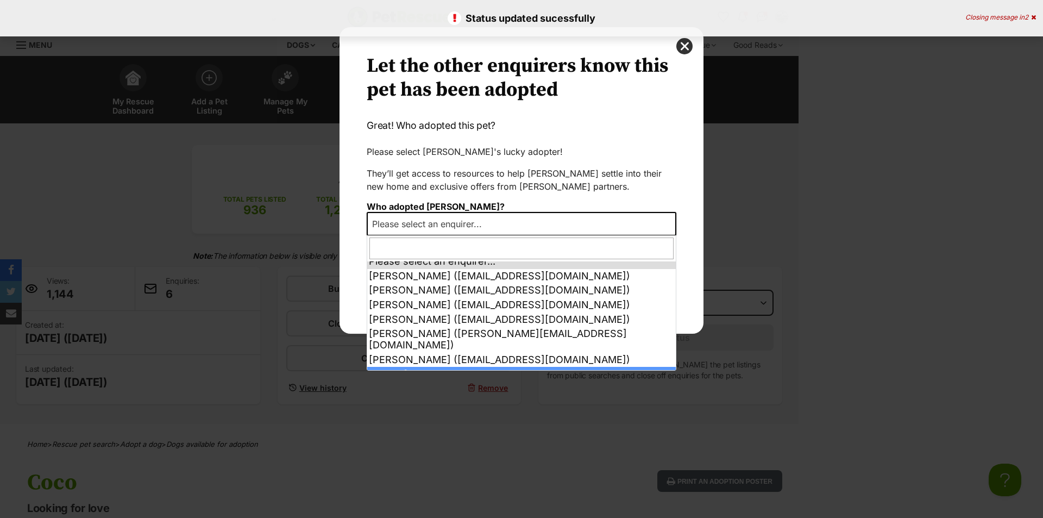
select select "other"
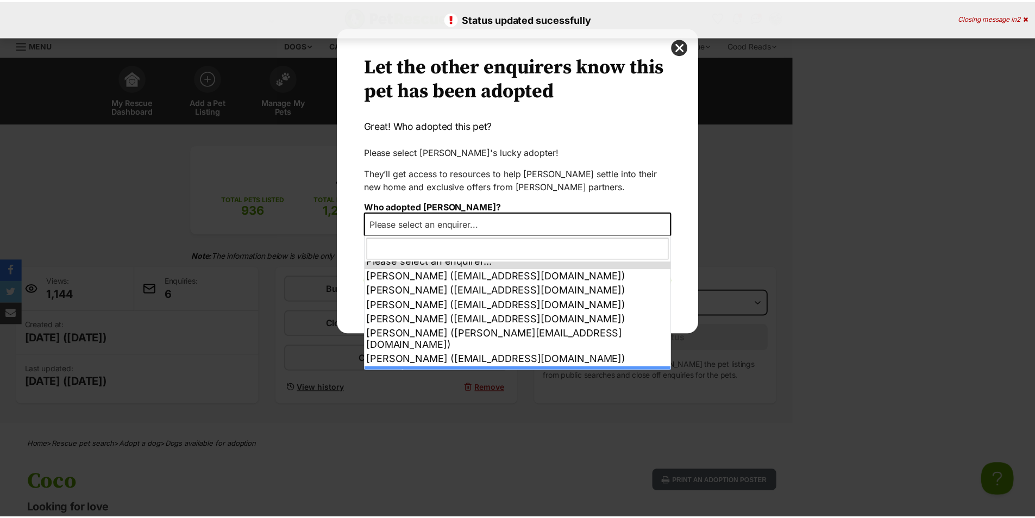
scroll to position [0, 0]
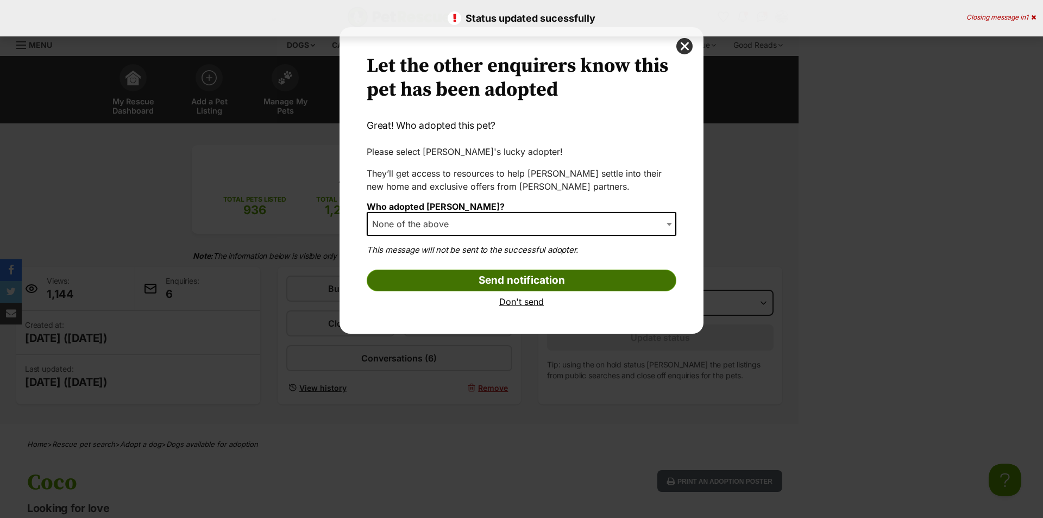
click at [533, 286] on input "Send notification" at bounding box center [522, 281] width 310 height 22
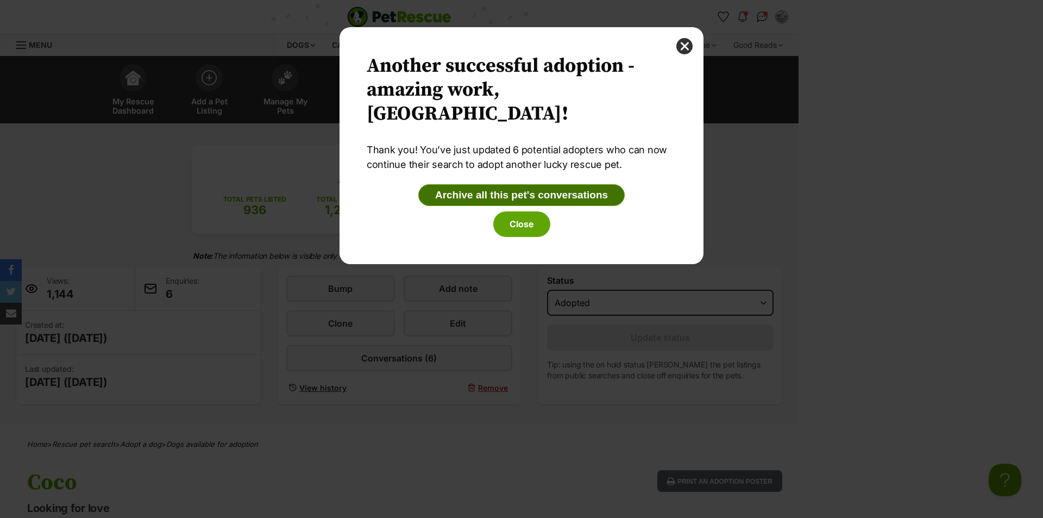
click at [525, 198] on button "Archive all this pet's conversations" at bounding box center [521, 195] width 206 height 22
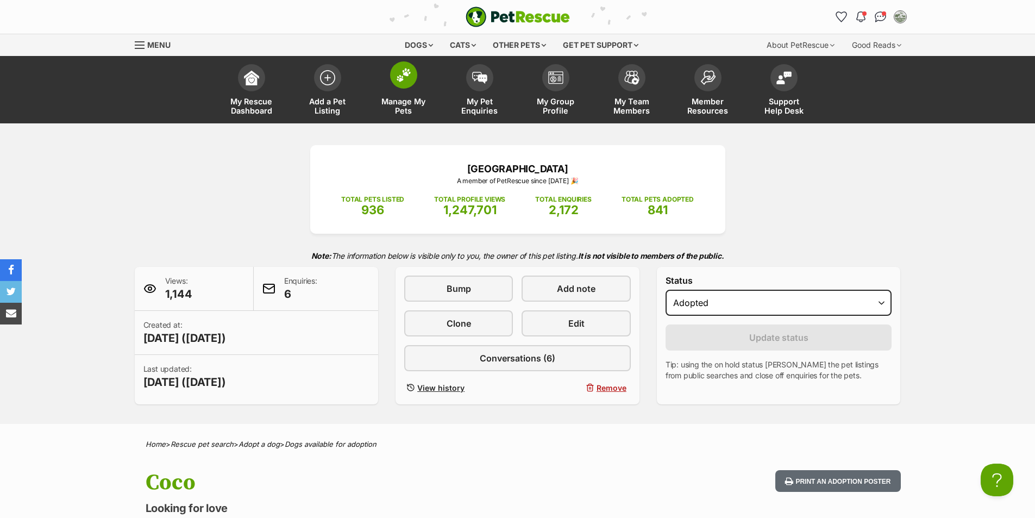
click at [411, 78] on span at bounding box center [403, 74] width 27 height 27
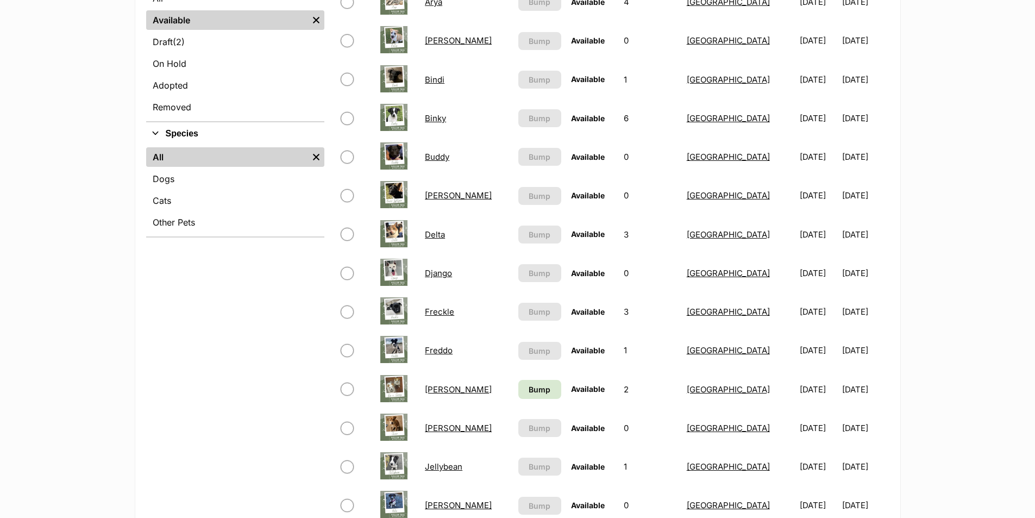
scroll to position [326, 0]
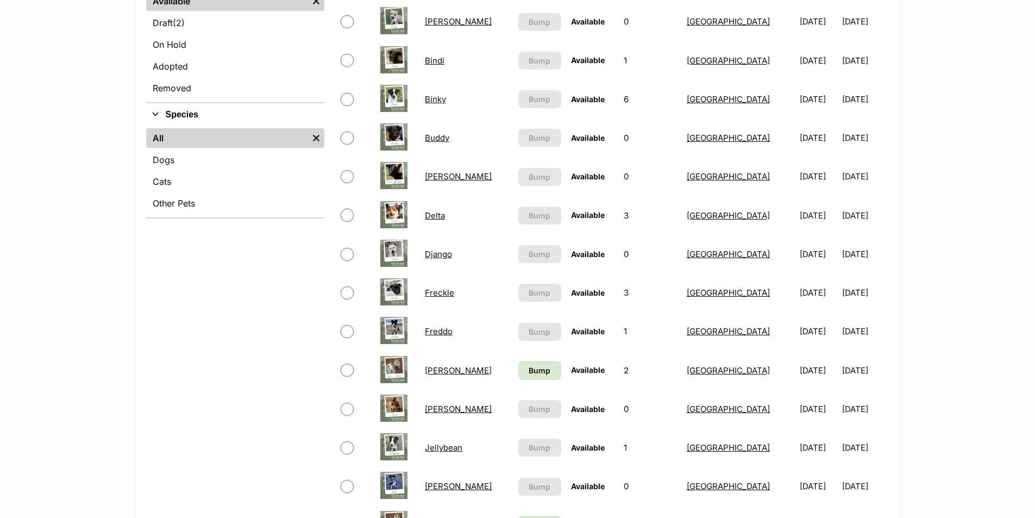
click at [439, 291] on link "Freckle" at bounding box center [439, 292] width 29 height 10
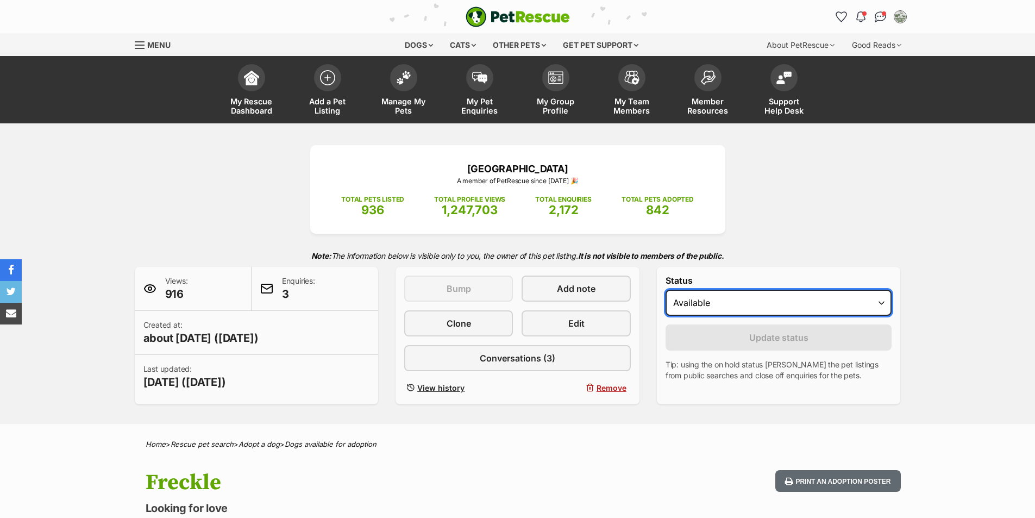
drag, startPoint x: 770, startPoint y: 301, endPoint x: 768, endPoint y: 311, distance: 10.6
click at [770, 301] on select "Draft - not available as listing has enquires Available On hold Adopted" at bounding box center [779, 303] width 227 height 26
select select "rehomed"
click at [666, 290] on select "Draft - not available as listing has enquires Available On hold Adopted" at bounding box center [779, 303] width 227 height 26
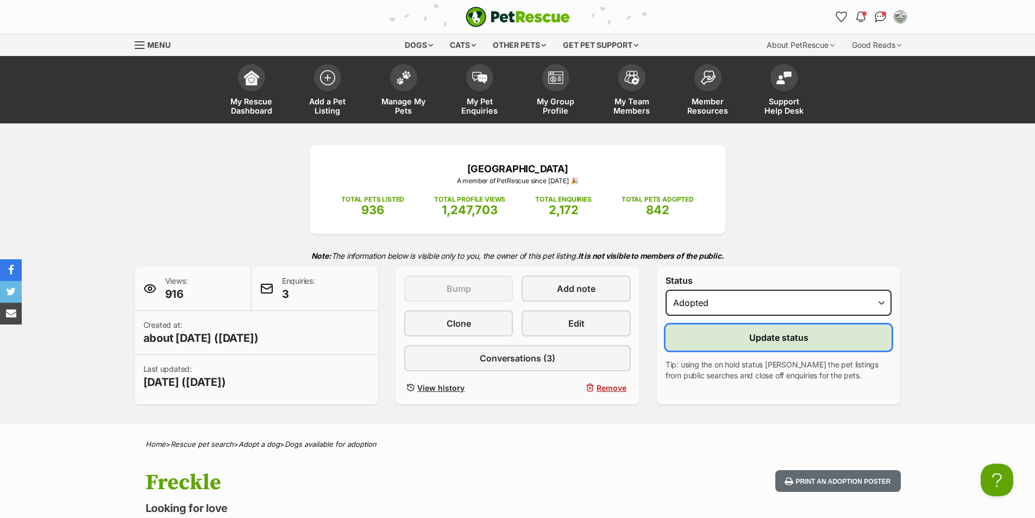
click at [779, 334] on span "Update status" at bounding box center [778, 337] width 59 height 13
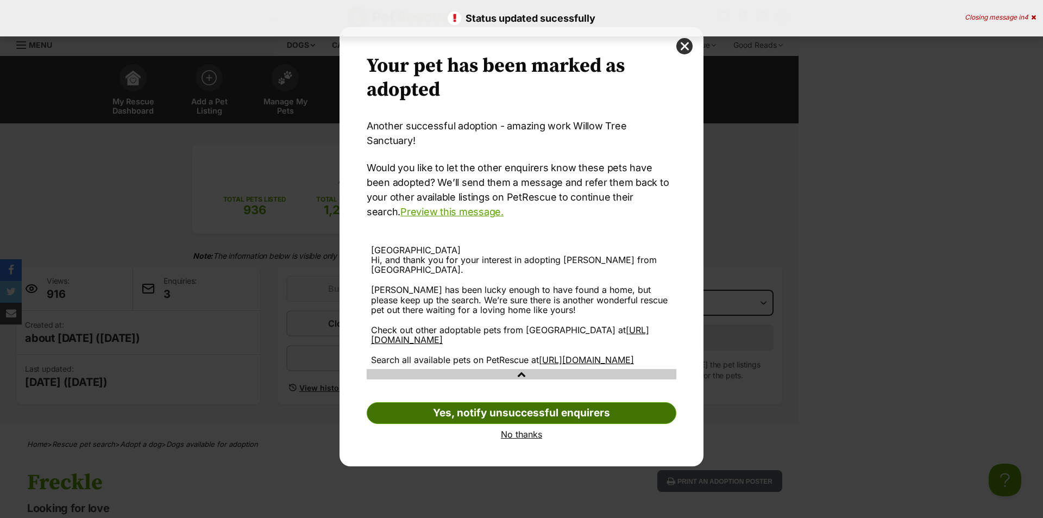
click at [507, 409] on link "Yes, notify unsuccessful enquirers" at bounding box center [522, 413] width 310 height 22
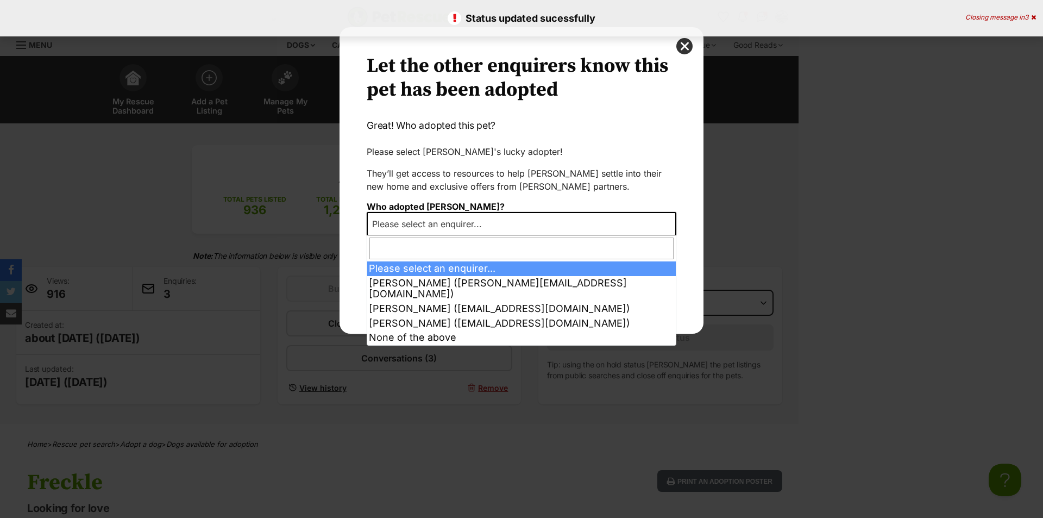
click at [486, 214] on span "Please select an enquirer..." at bounding box center [522, 224] width 310 height 24
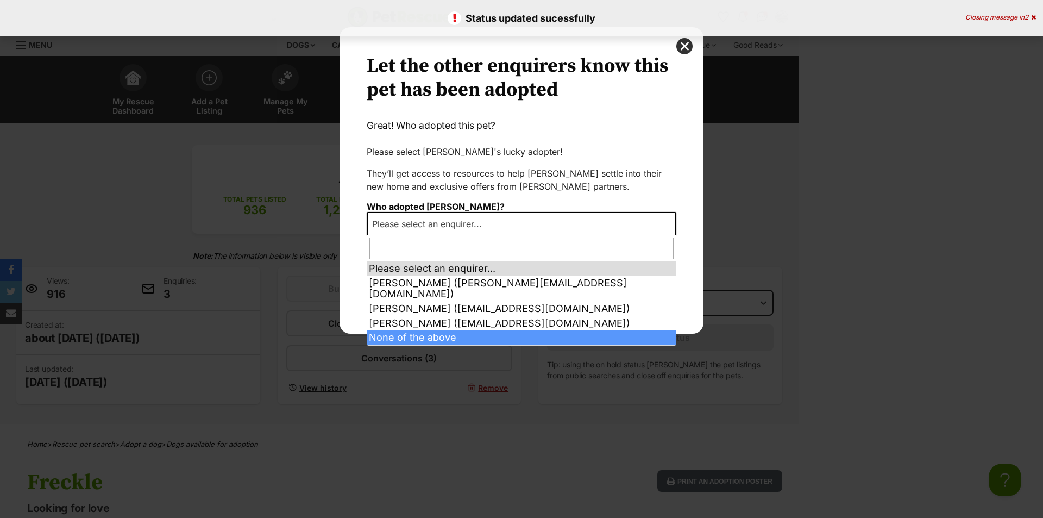
select select "other"
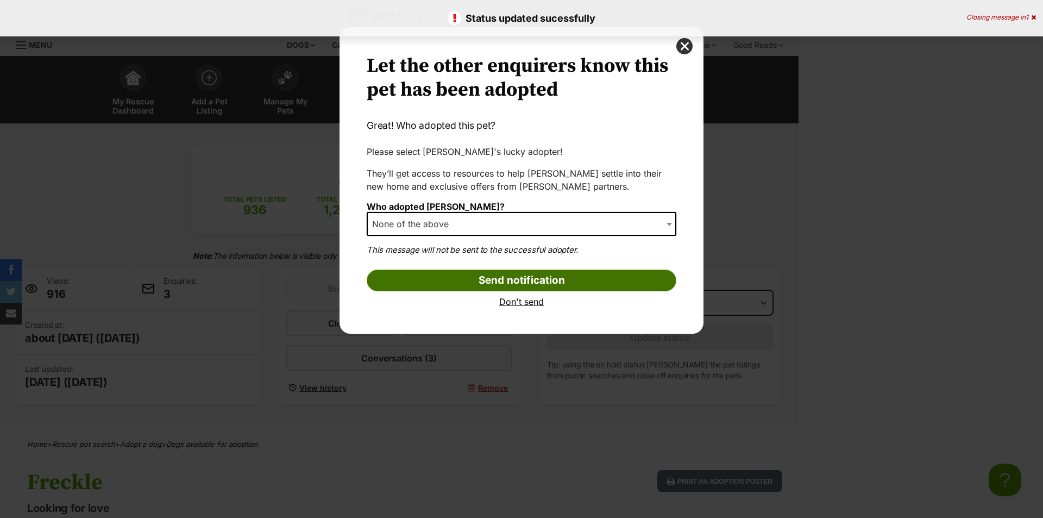
click at [546, 284] on input "Send notification" at bounding box center [522, 281] width 310 height 22
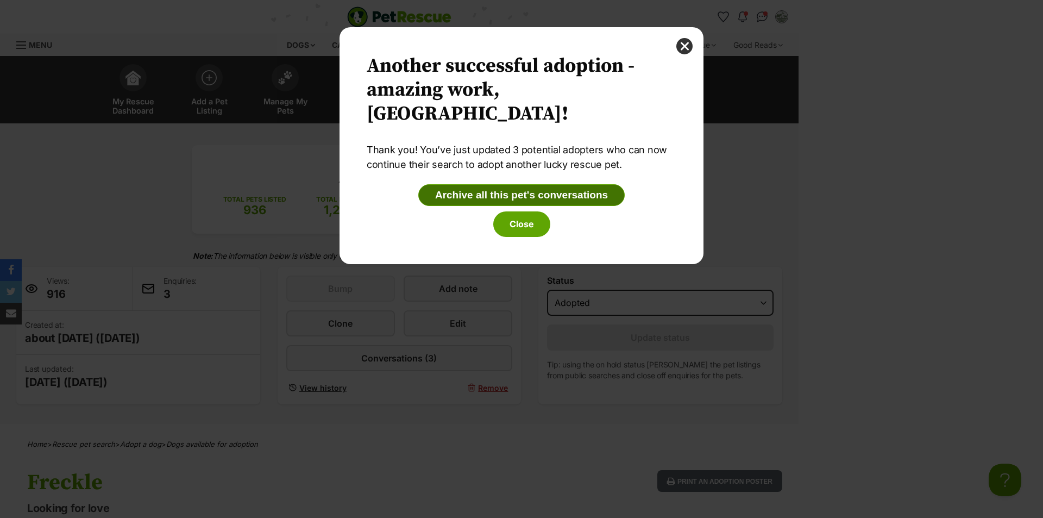
click at [478, 191] on button "Archive all this pet's conversations" at bounding box center [521, 195] width 206 height 22
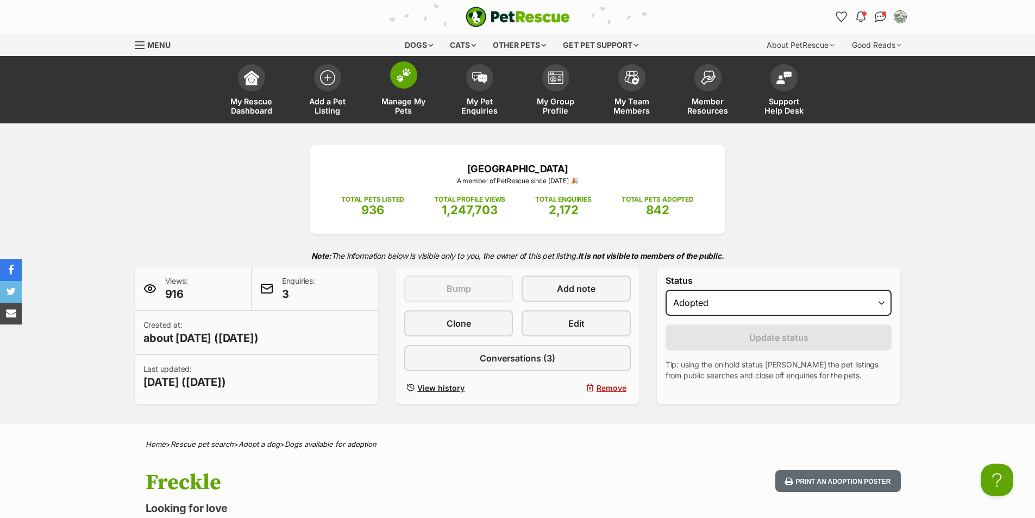
click at [404, 76] on img at bounding box center [403, 75] width 15 height 14
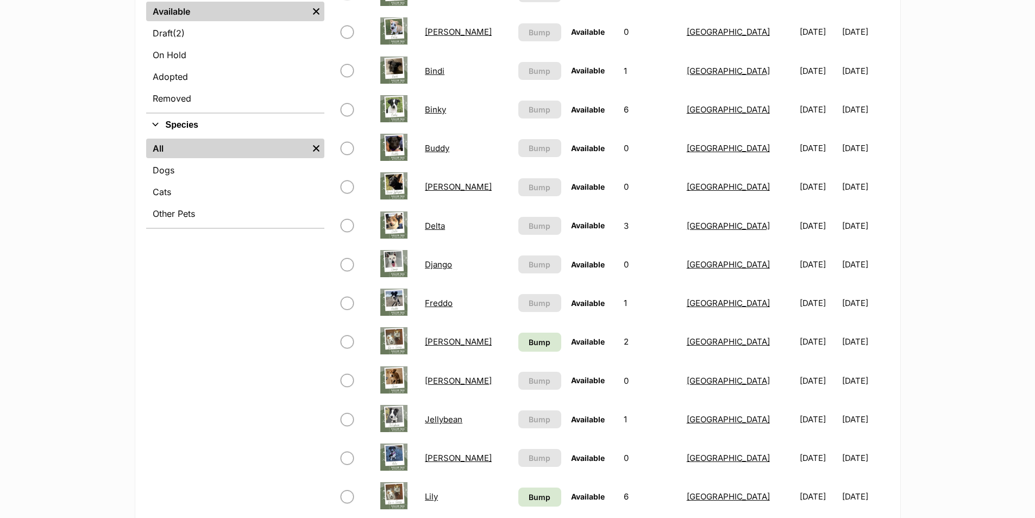
scroll to position [326, 0]
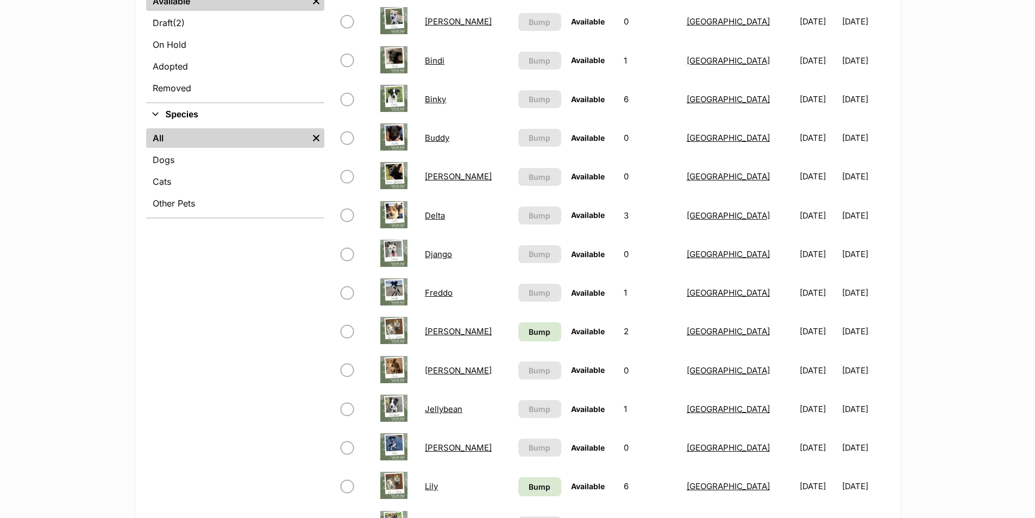
click at [427, 293] on link "Freddo" at bounding box center [439, 292] width 28 height 10
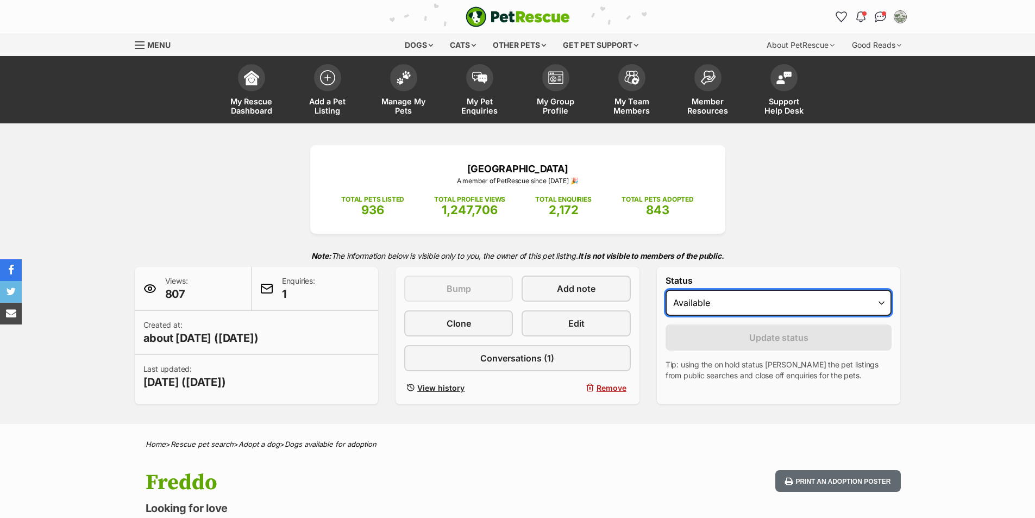
drag, startPoint x: 0, startPoint y: 0, endPoint x: 750, endPoint y: 297, distance: 806.9
click at [750, 297] on select "Draft - not available as listing has enquires Available On hold Adopted" at bounding box center [779, 303] width 227 height 26
select select "rehomed"
click at [666, 290] on select "Draft - not available as listing has enquires Available On hold Adopted" at bounding box center [779, 303] width 227 height 26
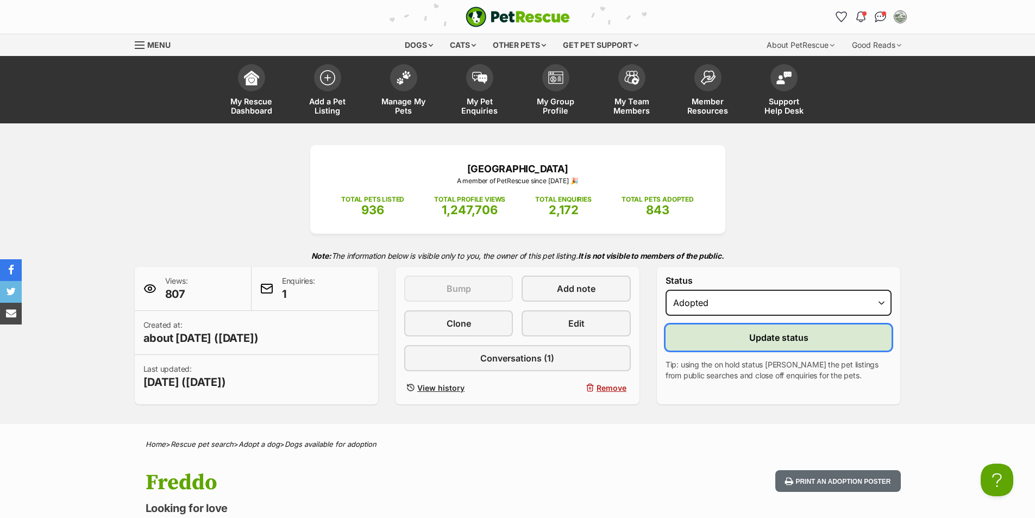
click at [748, 331] on button "Update status" at bounding box center [779, 337] width 227 height 26
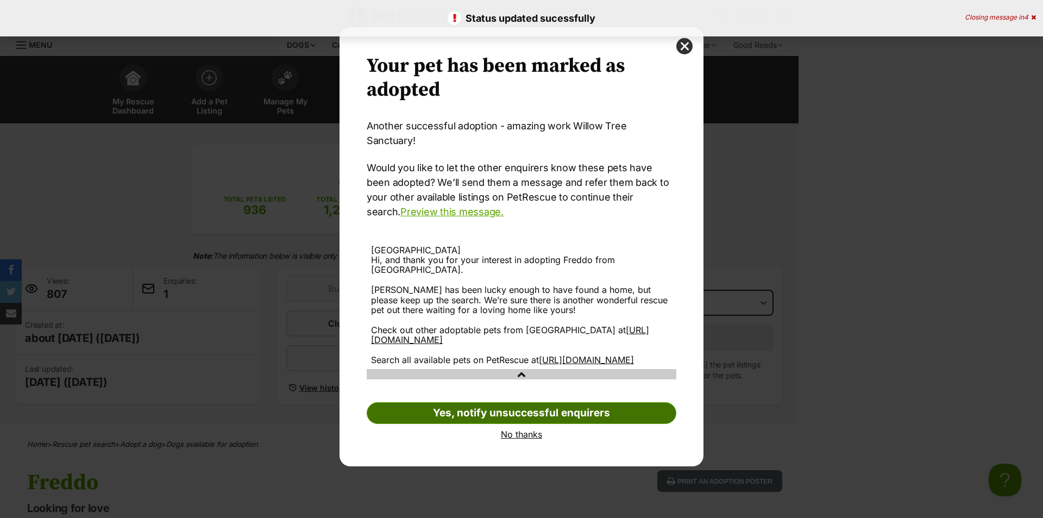
click at [534, 412] on link "Yes, notify unsuccessful enquirers" at bounding box center [522, 413] width 310 height 22
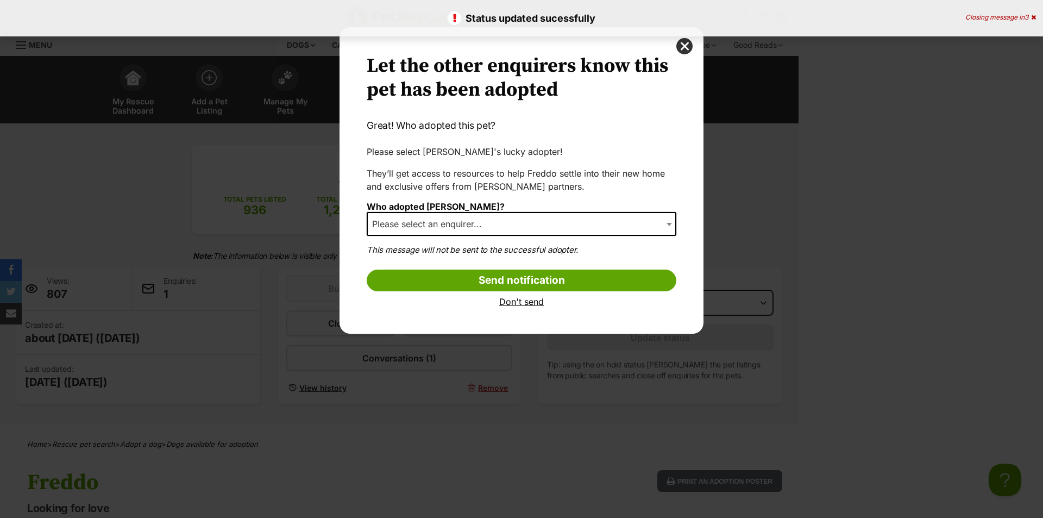
click at [487, 224] on span "Please select an enquirer..." at bounding box center [430, 223] width 125 height 15
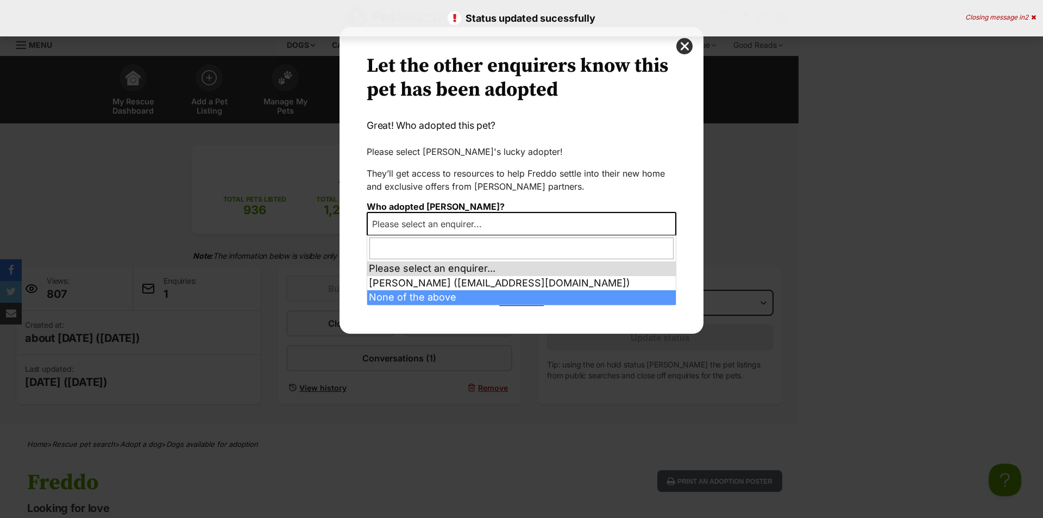
select select "other"
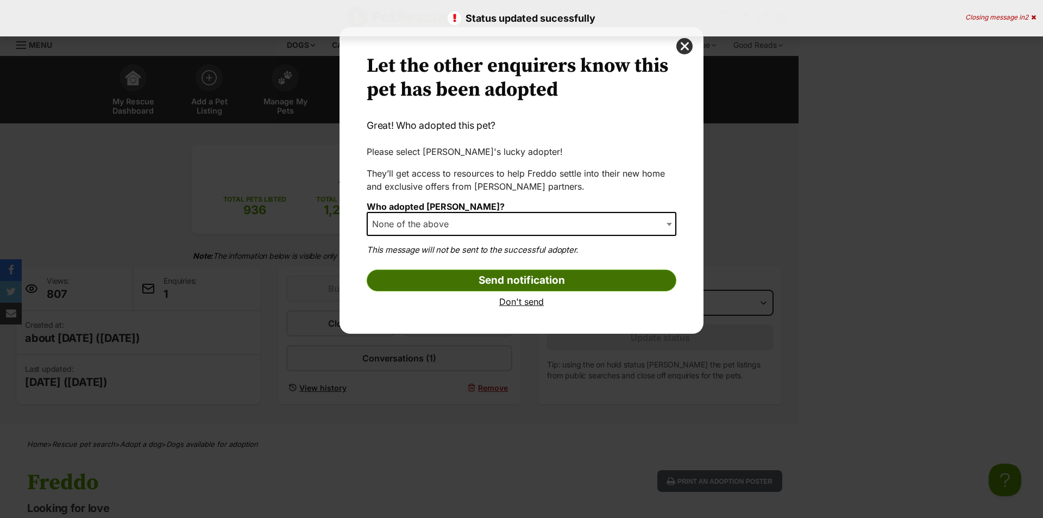
click at [501, 290] on input "Send notification" at bounding box center [522, 281] width 310 height 22
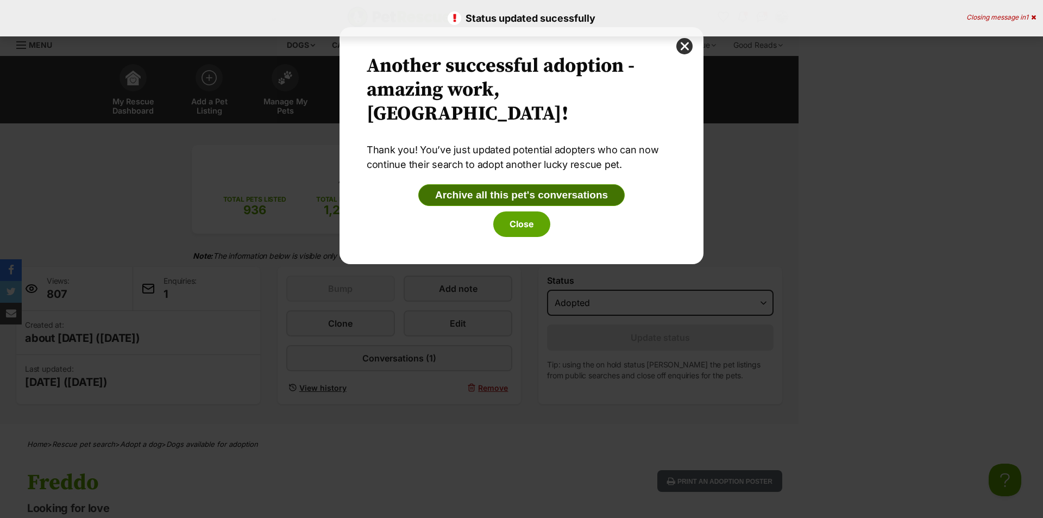
click at [519, 199] on button "Archive all this pet's conversations" at bounding box center [521, 195] width 206 height 22
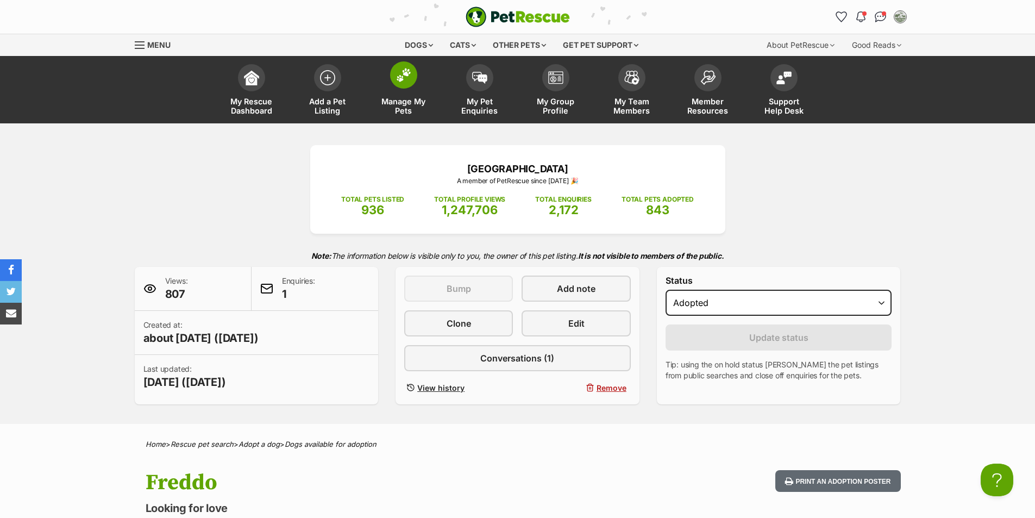
click at [404, 75] on img at bounding box center [403, 75] width 15 height 14
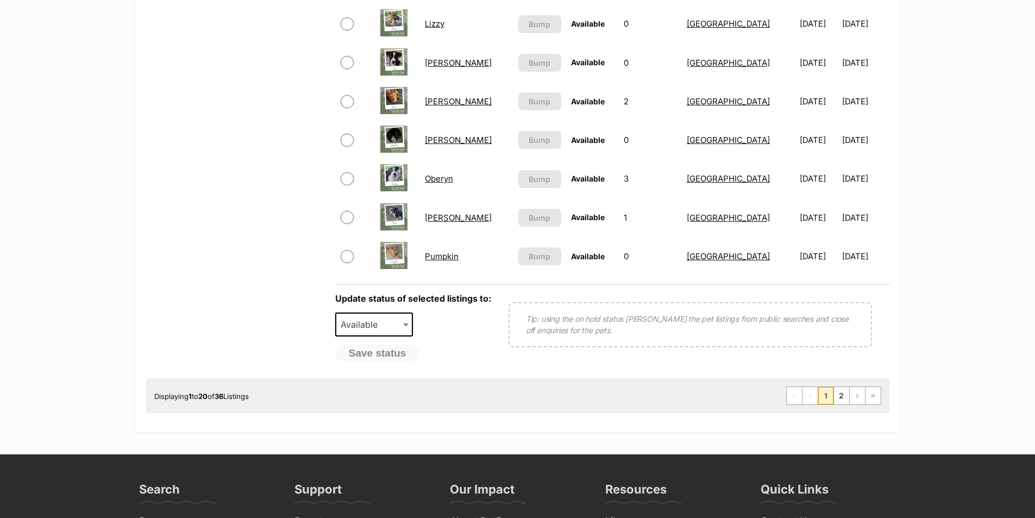
scroll to position [815, 0]
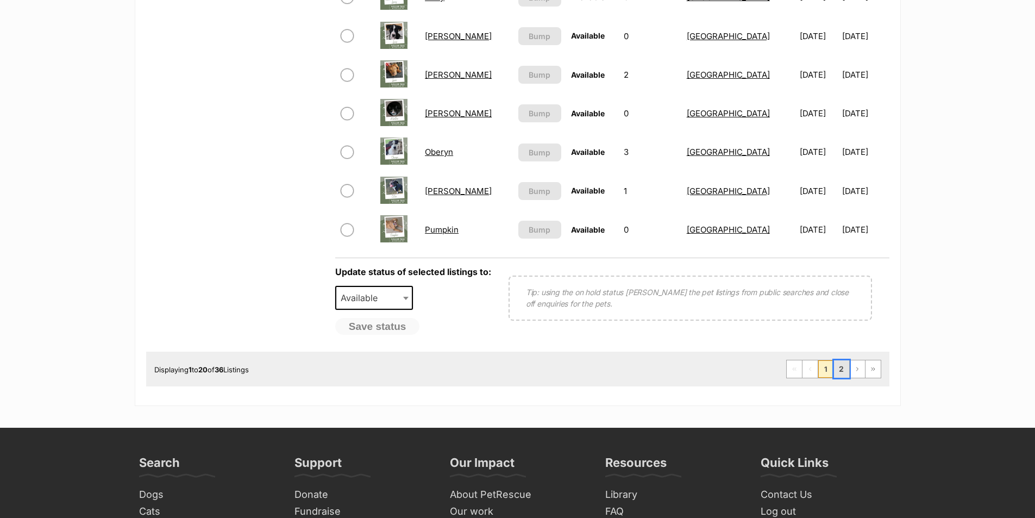
click at [842, 363] on link "2" at bounding box center [841, 368] width 15 height 17
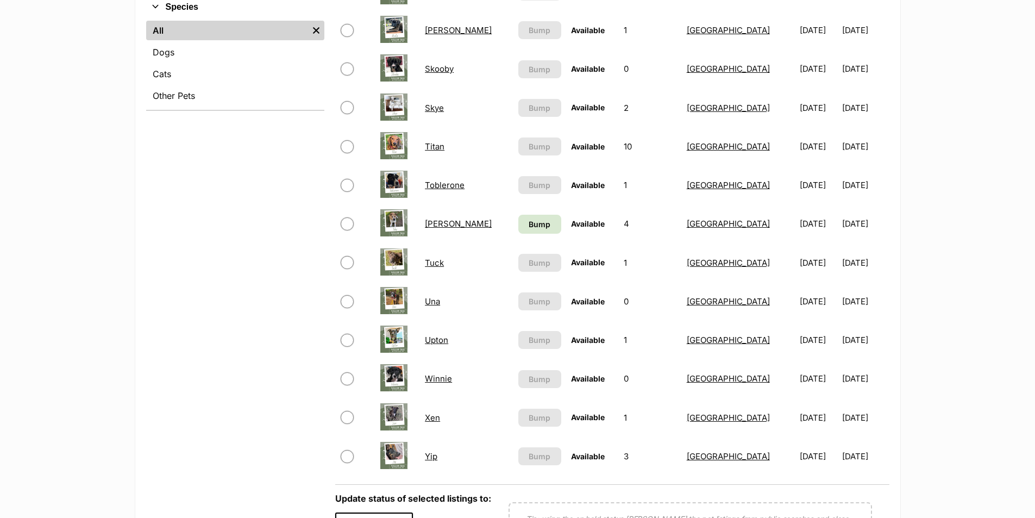
scroll to position [435, 0]
click at [435, 417] on link "Xen" at bounding box center [432, 416] width 15 height 10
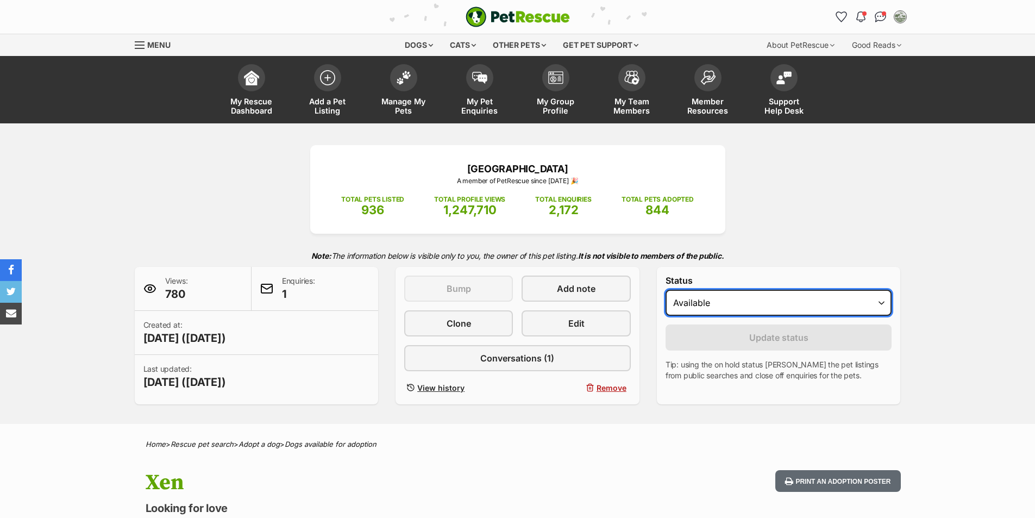
click at [758, 310] on select "Draft - not available as listing has enquires Available On hold Adopted" at bounding box center [779, 303] width 227 height 26
select select "rehomed"
click at [666, 290] on select "Draft - not available as listing has enquires Available On hold Adopted" at bounding box center [779, 303] width 227 height 26
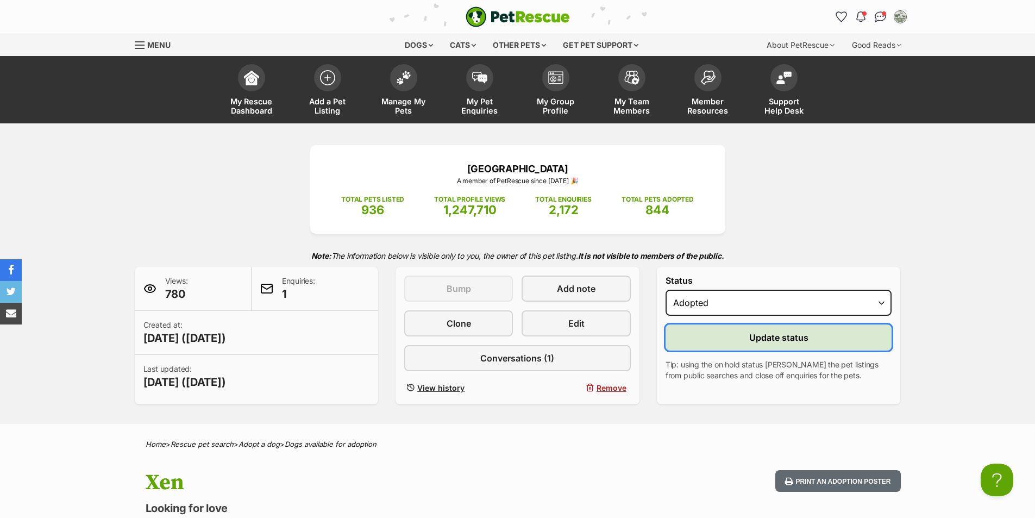
click at [773, 329] on button "Update status" at bounding box center [779, 337] width 227 height 26
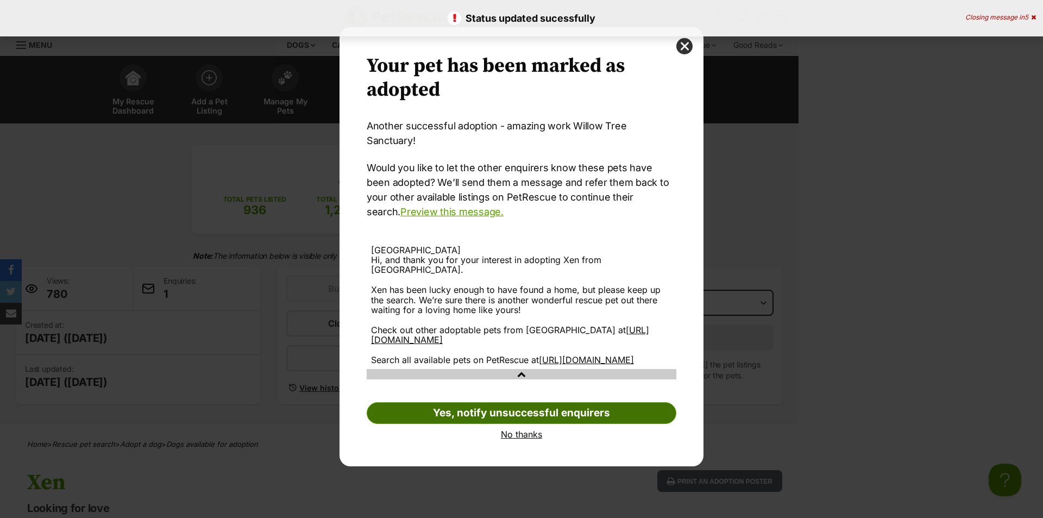
click at [503, 403] on link "Yes, notify unsuccessful enquirers" at bounding box center [522, 413] width 310 height 22
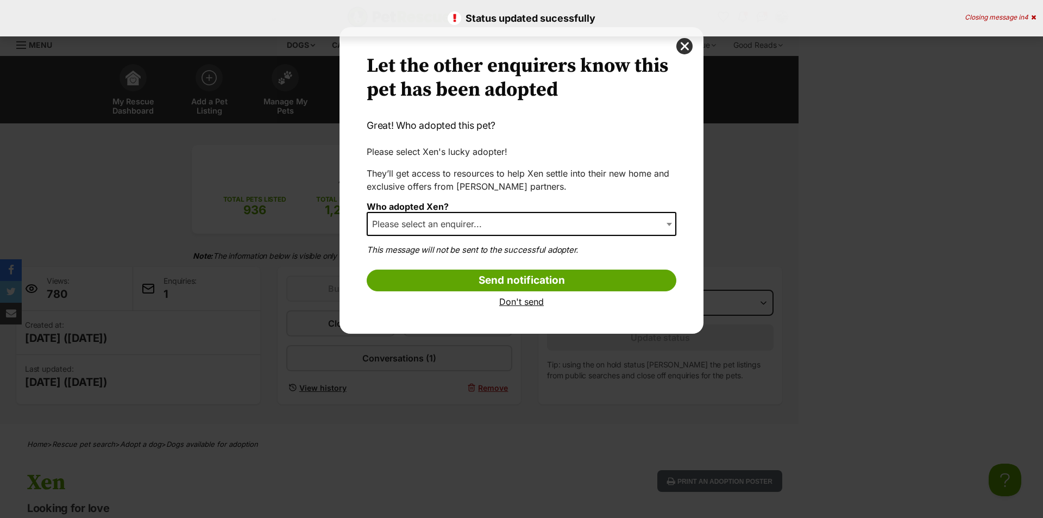
click at [501, 228] on span "Please select an enquirer..." at bounding box center [522, 224] width 310 height 24
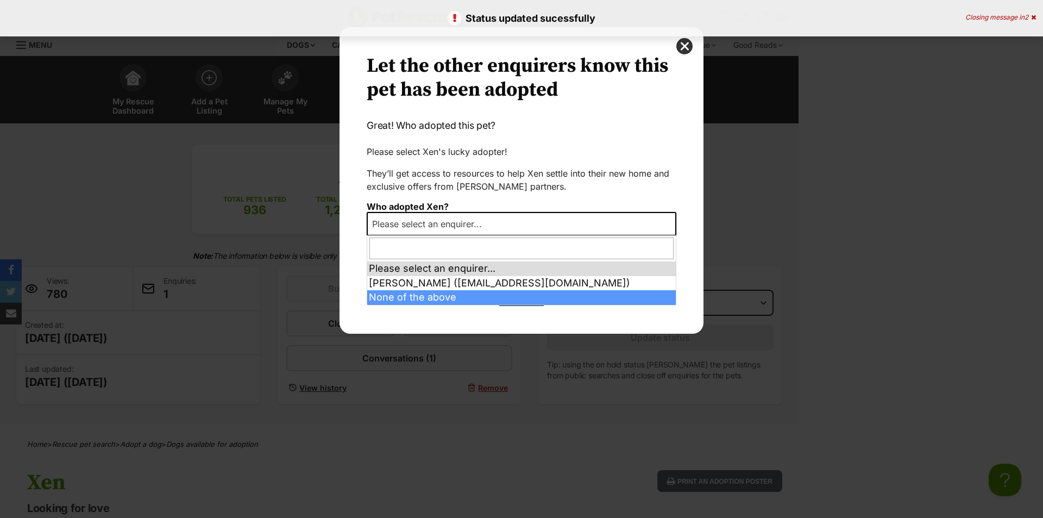
select select "other"
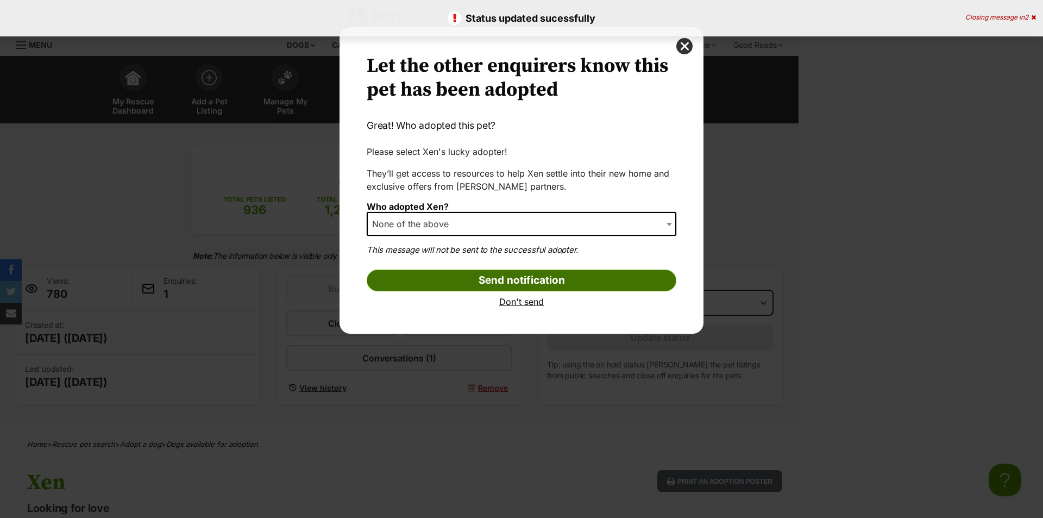
click at [504, 275] on input "Send notification" at bounding box center [522, 281] width 310 height 22
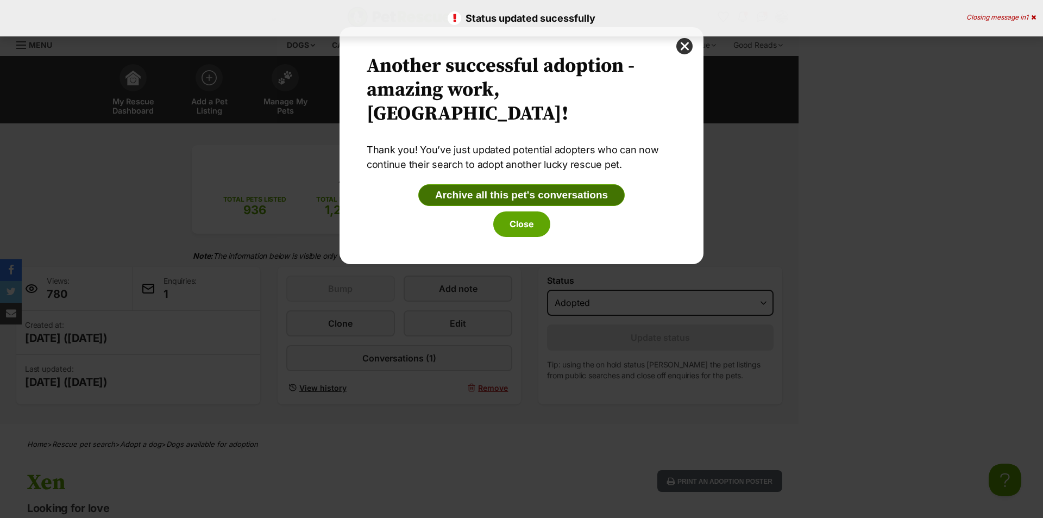
click at [506, 192] on button "Archive all this pet's conversations" at bounding box center [521, 195] width 206 height 22
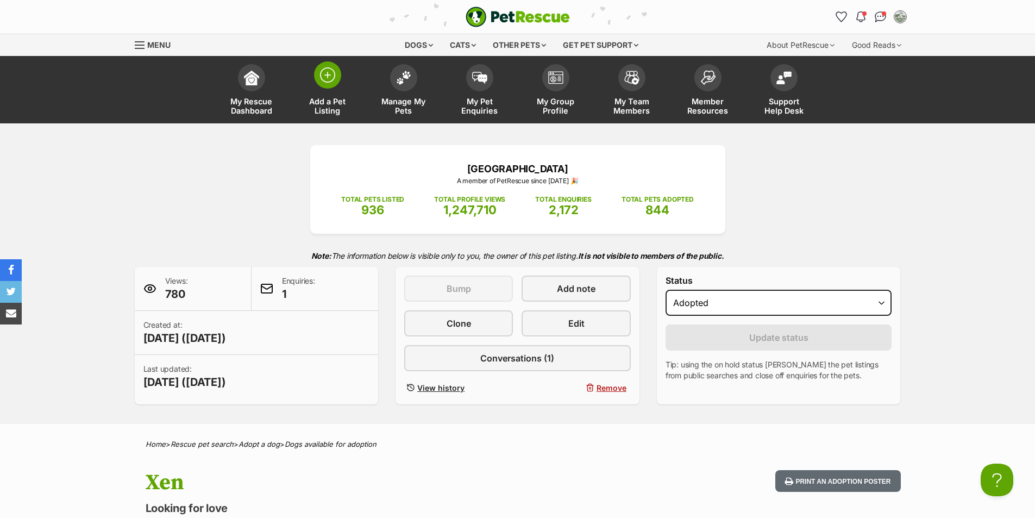
click at [327, 79] on img at bounding box center [327, 74] width 15 height 15
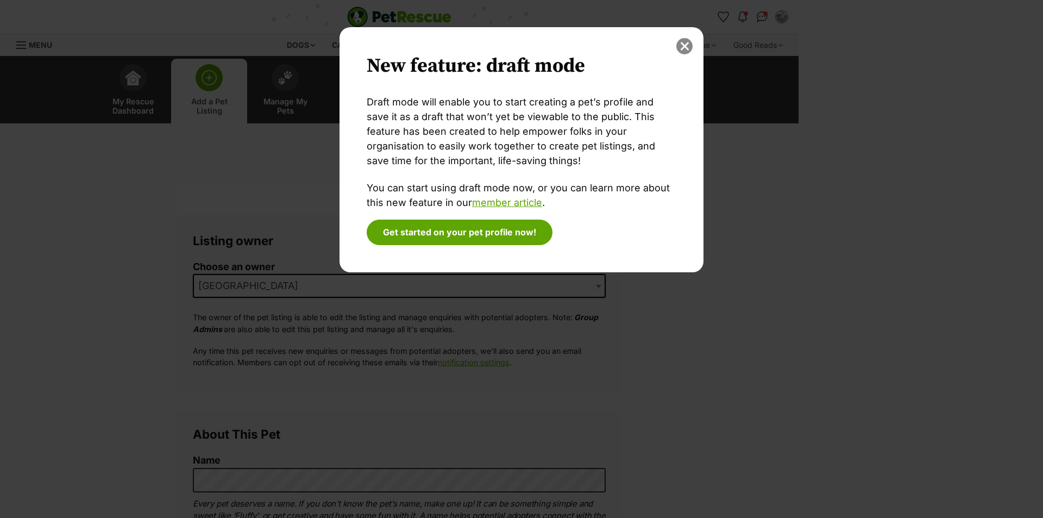
click at [686, 46] on button "close" at bounding box center [684, 46] width 16 height 16
